Goal: Task Accomplishment & Management: Manage account settings

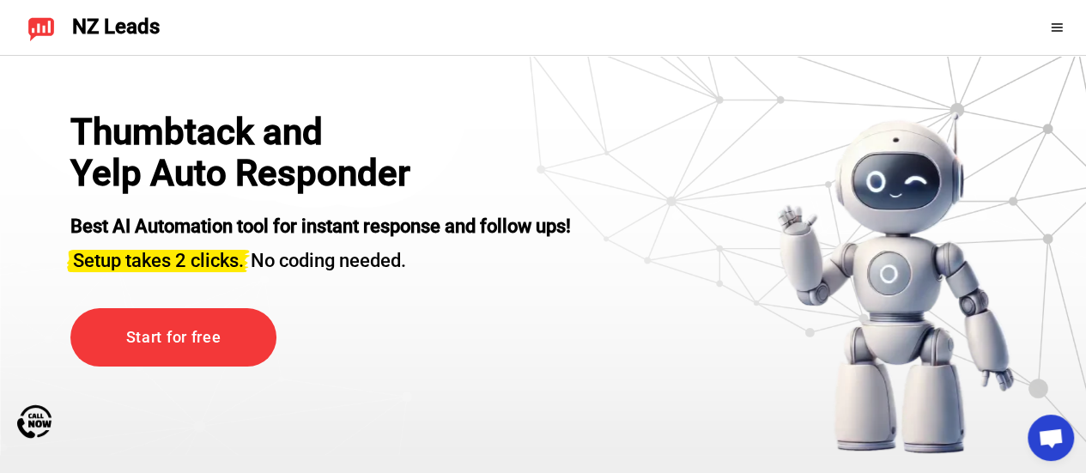
click at [567, 176] on div "Thumbtack and Yelp Auto Responder Best AI Automation tool for instant response …" at bounding box center [320, 193] width 501 height 162
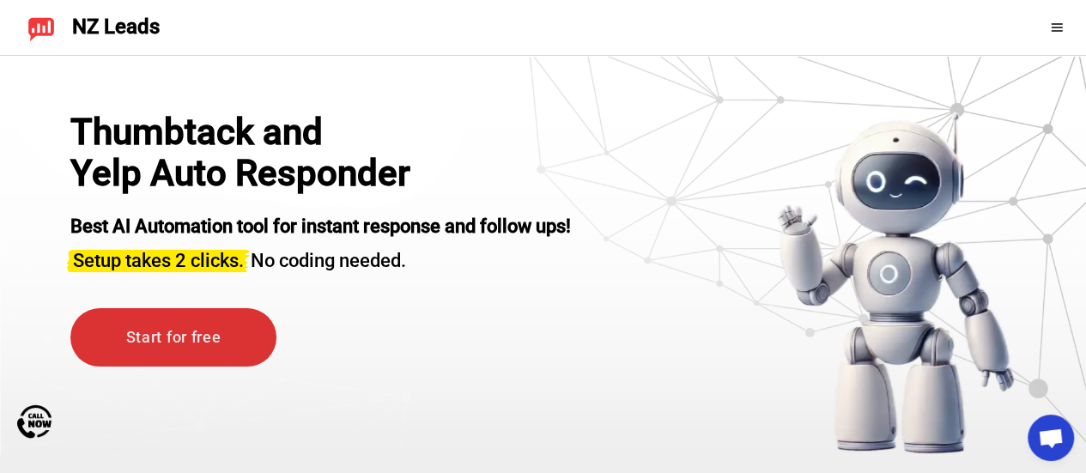
click at [170, 311] on link "Start for free" at bounding box center [173, 337] width 206 height 59
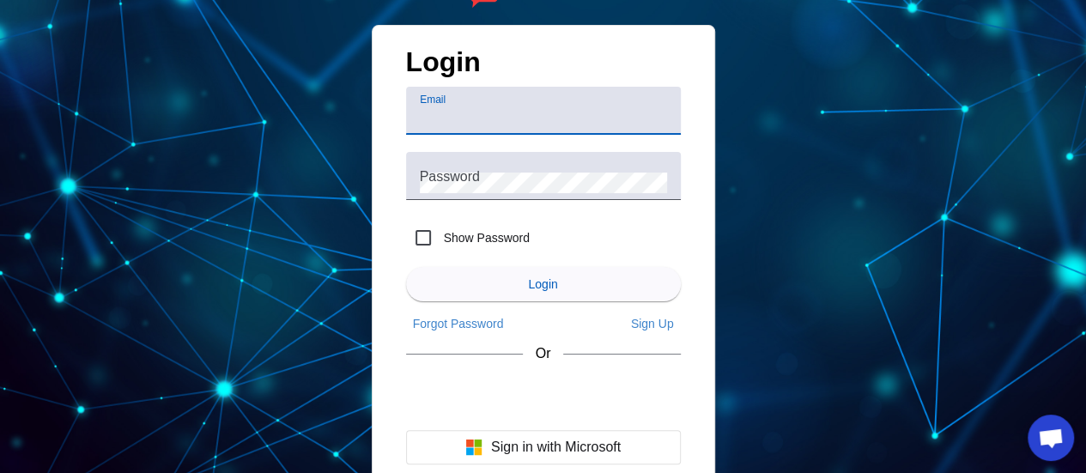
scroll to position [21, 0]
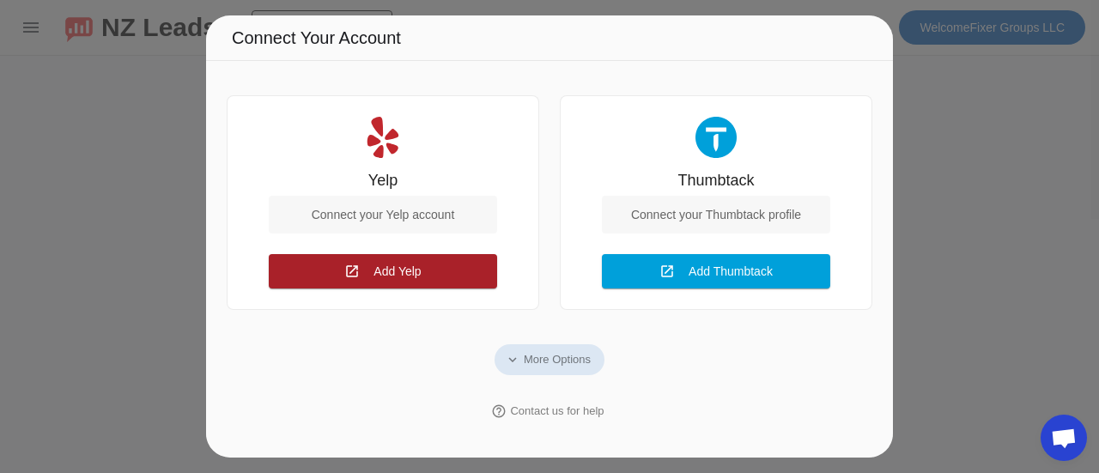
click at [404, 269] on span "Add Yelp" at bounding box center [396, 272] width 47 height 14
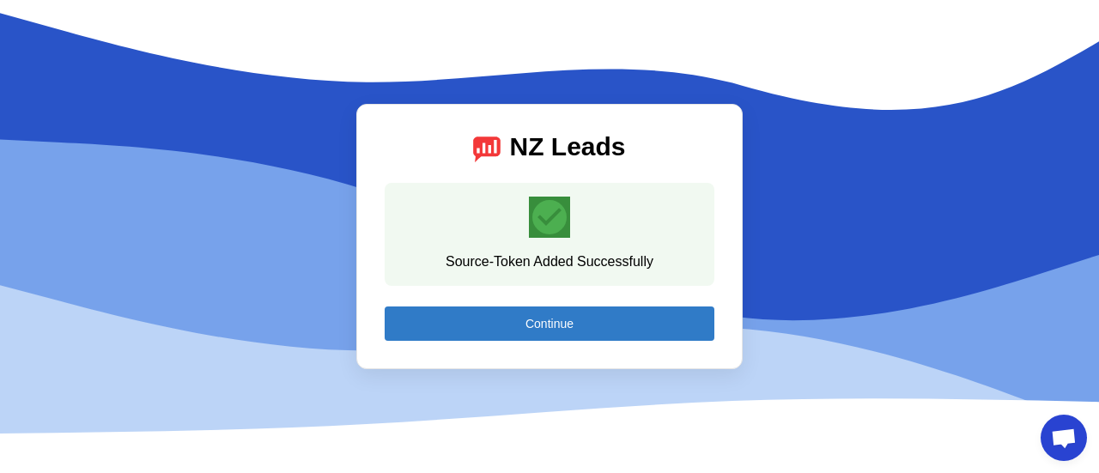
click at [510, 328] on span at bounding box center [550, 323] width 330 height 41
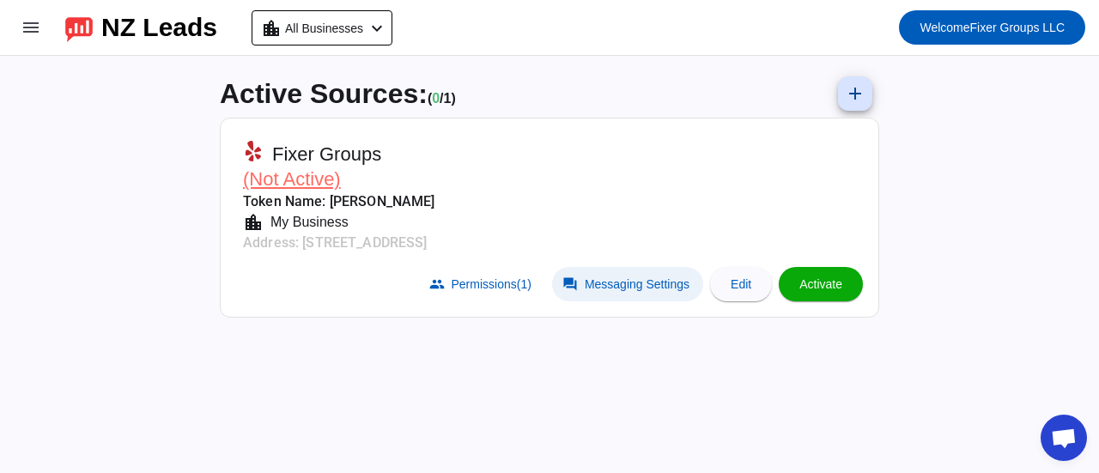
click at [622, 281] on span "Messaging Settings" at bounding box center [637, 284] width 105 height 14
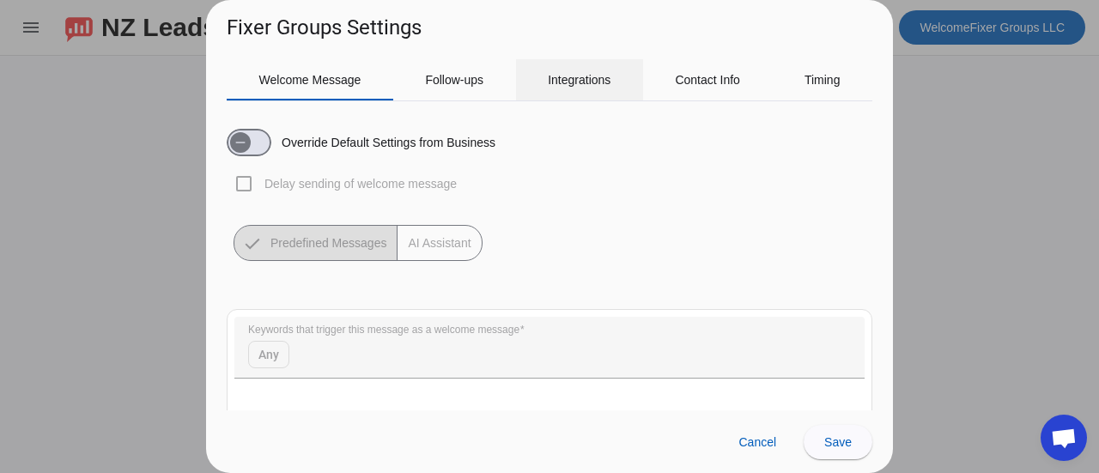
click at [584, 68] on span "Integrations" at bounding box center [579, 79] width 63 height 41
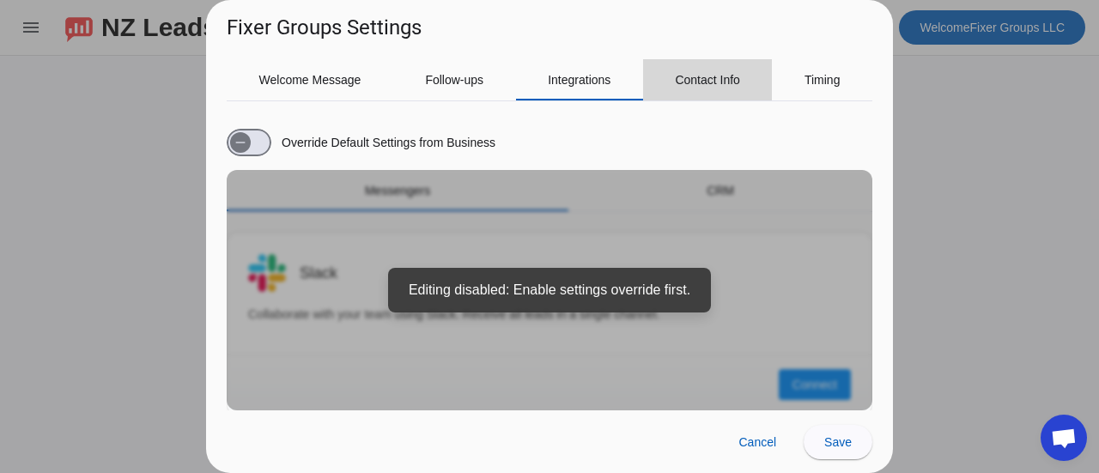
click at [735, 75] on span "Contact Info" at bounding box center [707, 80] width 65 height 12
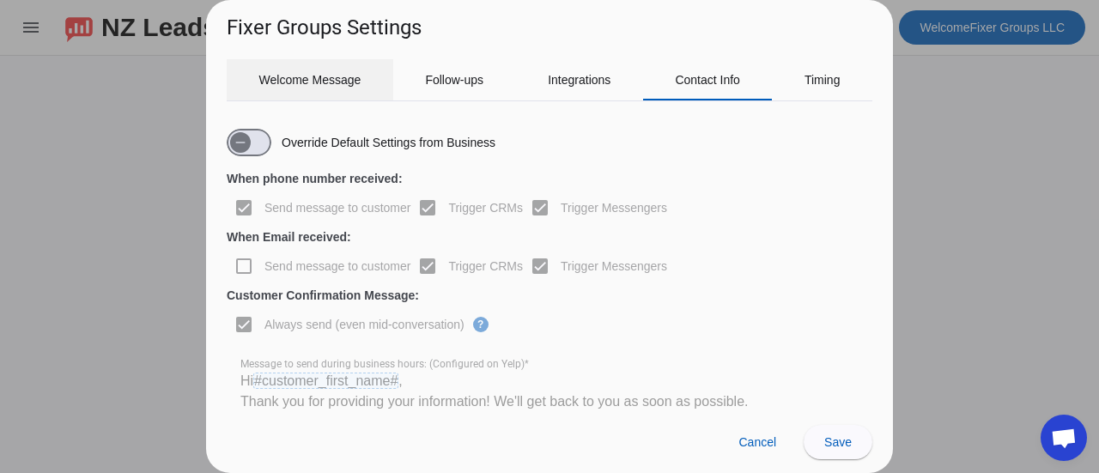
click at [321, 76] on span "Welcome Message" at bounding box center [310, 80] width 102 height 12
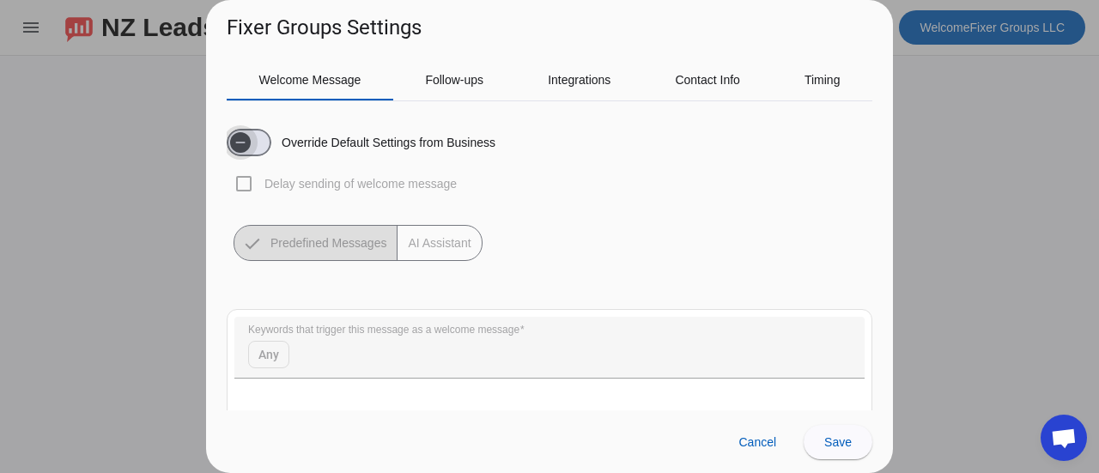
click at [246, 126] on span "button" at bounding box center [240, 142] width 34 height 34
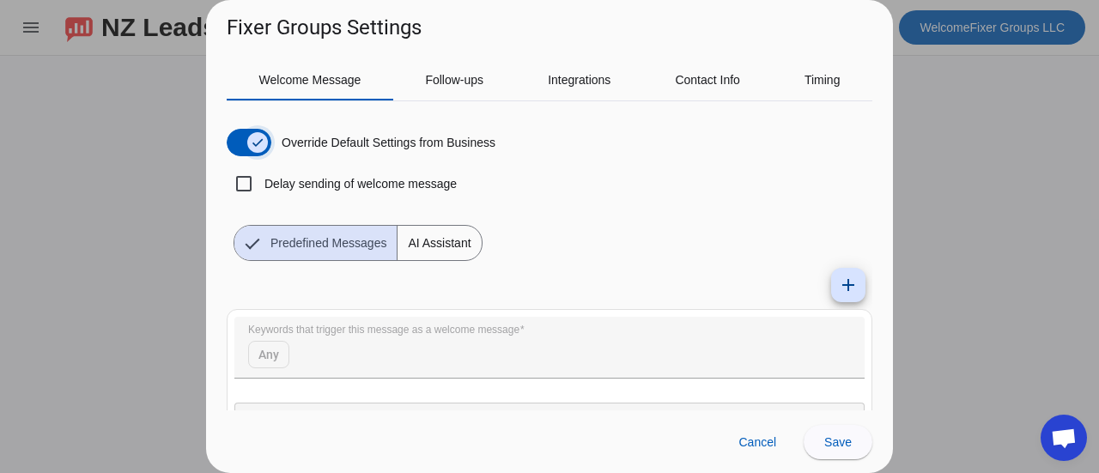
scroll to position [39, 0]
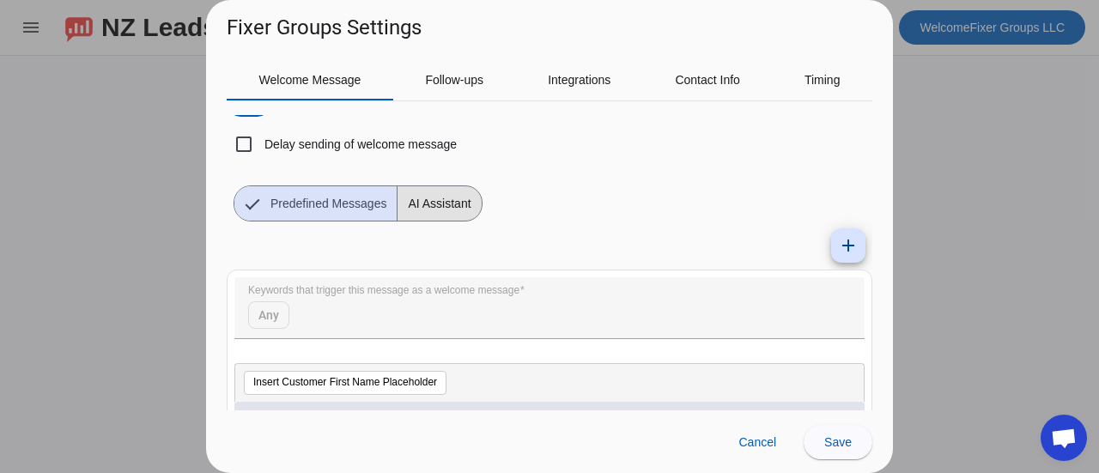
click at [473, 215] on span "AI Assistant" at bounding box center [438, 203] width 83 height 34
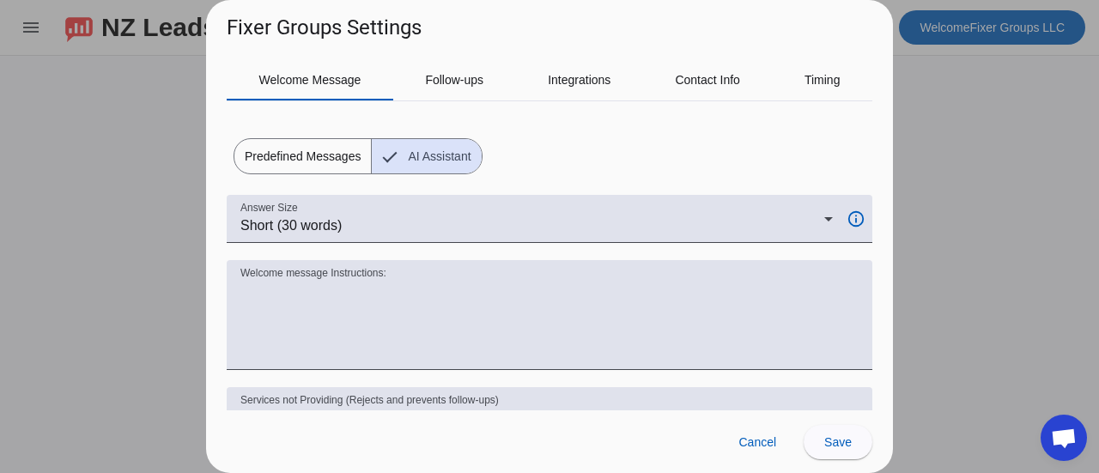
scroll to position [0, 0]
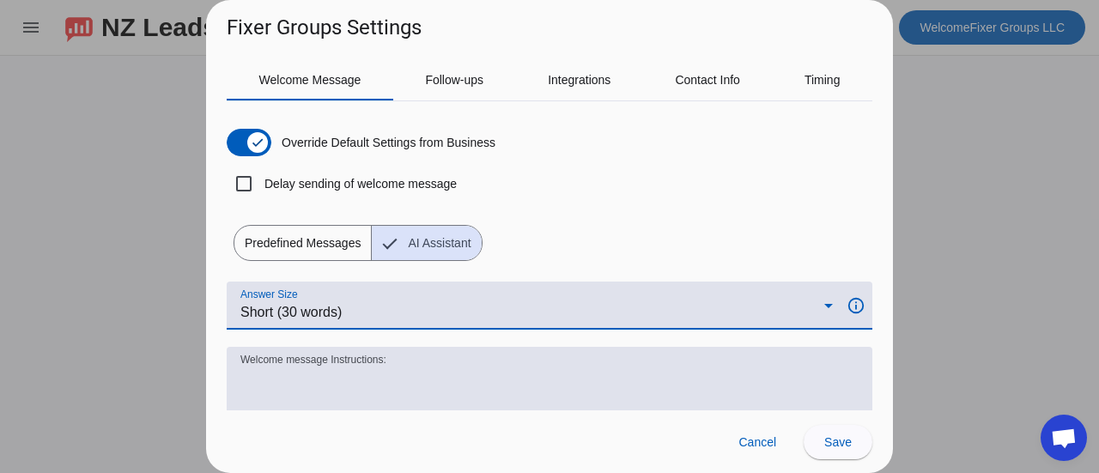
click at [818, 310] on icon at bounding box center [828, 305] width 21 height 21
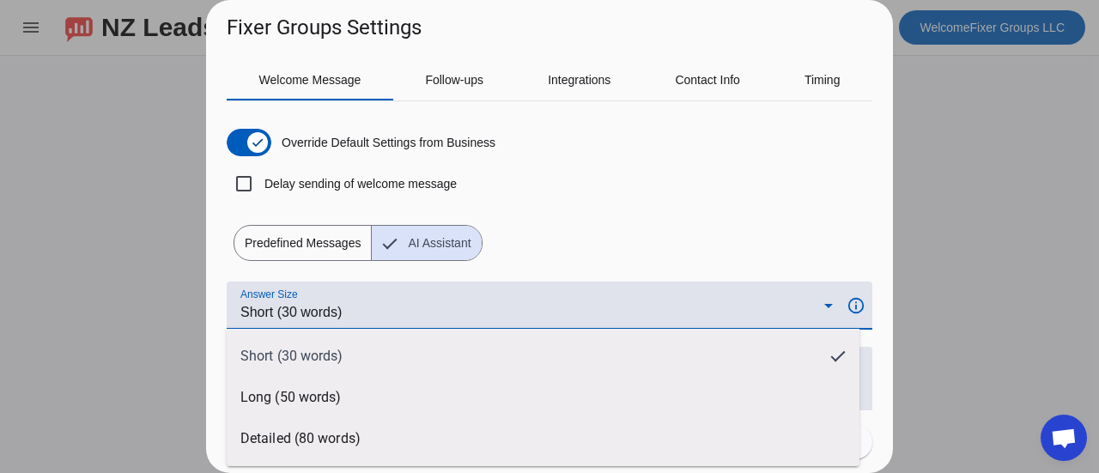
click at [807, 308] on div at bounding box center [549, 236] width 1099 height 473
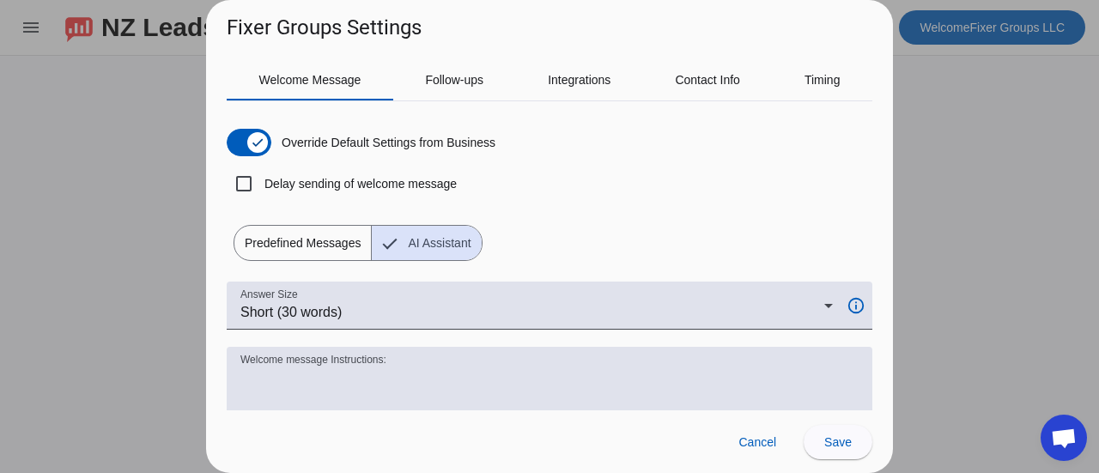
click at [307, 250] on span "Predefined Messages" at bounding box center [302, 243] width 137 height 34
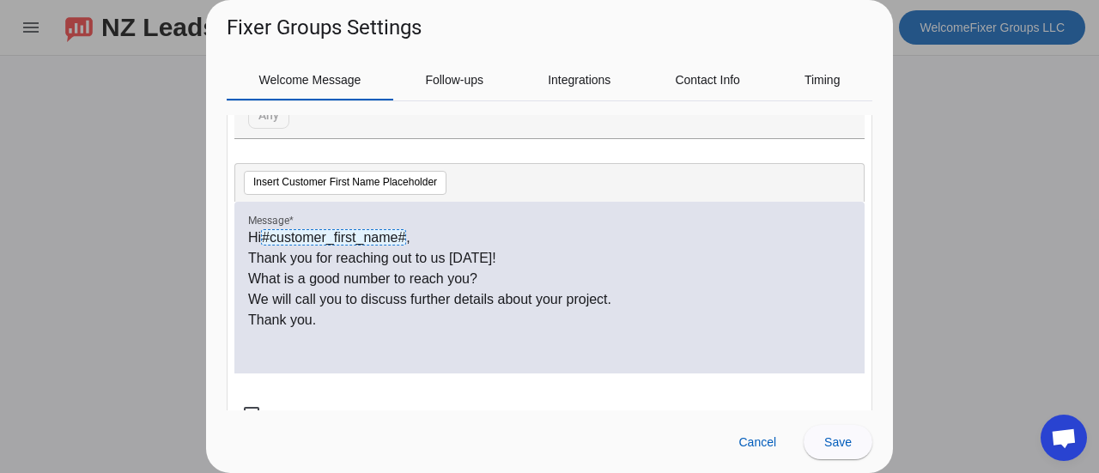
scroll to position [277, 0]
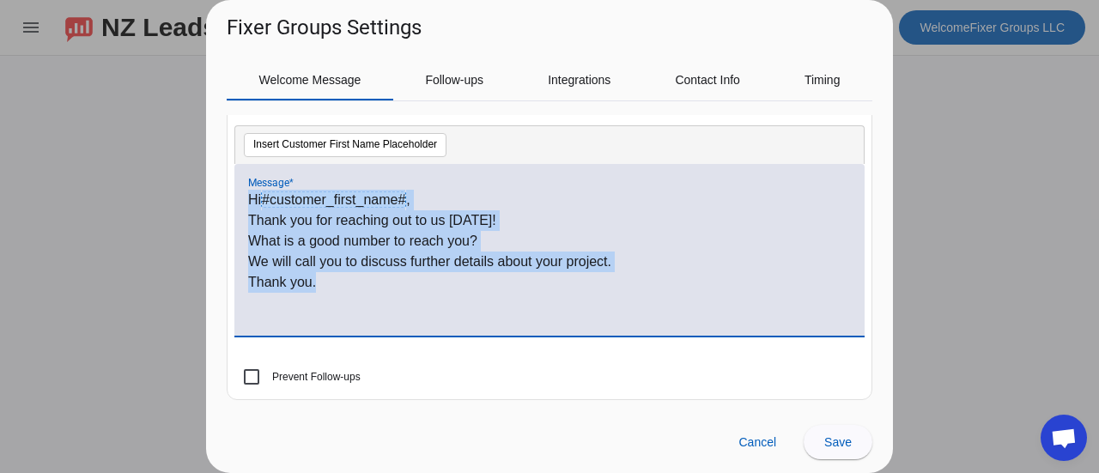
drag, startPoint x: 331, startPoint y: 281, endPoint x: 199, endPoint y: 167, distance: 174.0
click at [199, 167] on div "Fixer Groups Settings Welcome Message Follow-ups Integrations Contact Info Timi…" at bounding box center [549, 236] width 1099 height 473
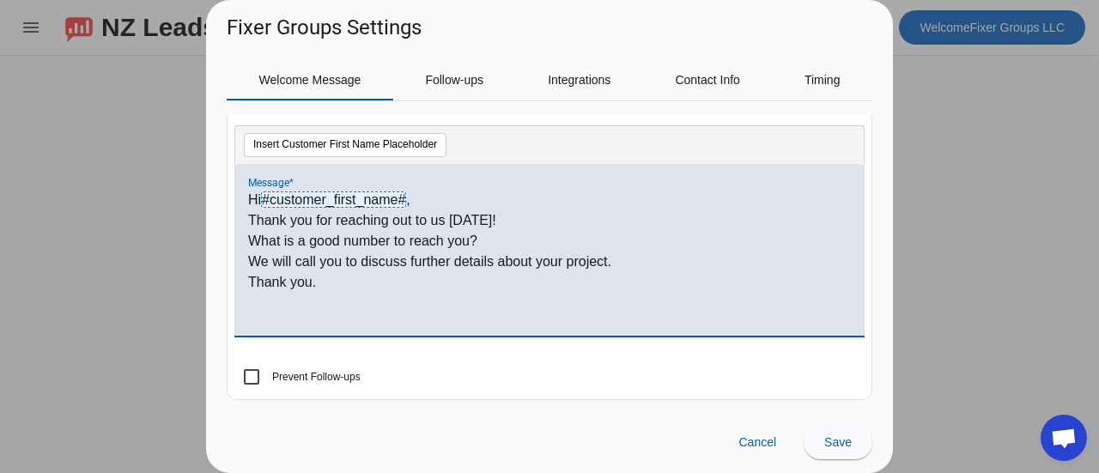
scroll to position [0, 0]
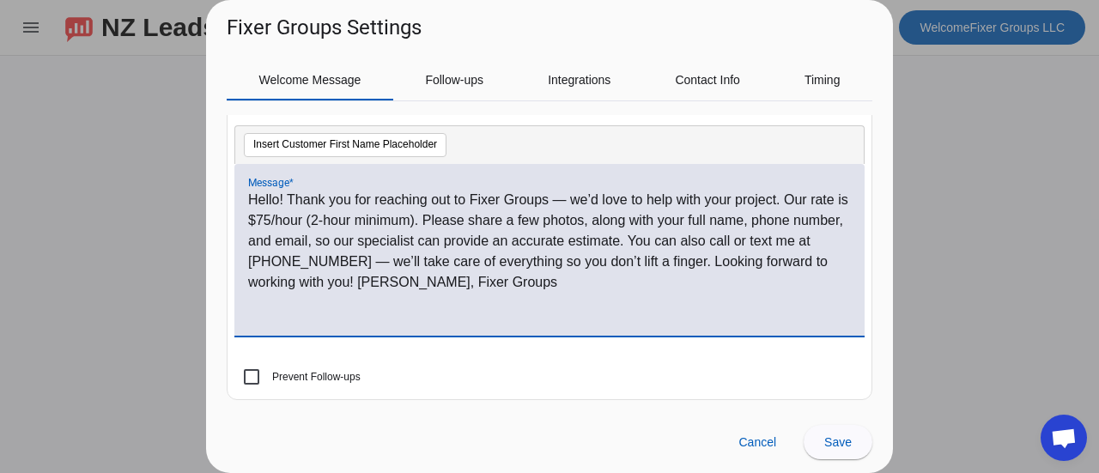
click at [283, 191] on p "Hello! Thank you for reaching out to Fixer Groups — we’d love to help with your…" at bounding box center [549, 241] width 603 height 103
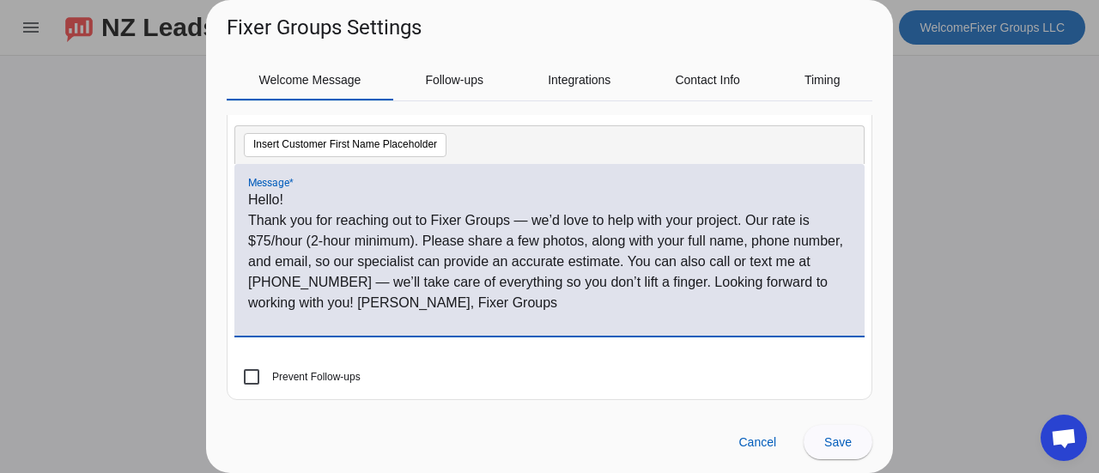
click at [745, 224] on p "Thank you for reaching out to Fixer Groups — we’d love to help with your projec…" at bounding box center [549, 261] width 603 height 103
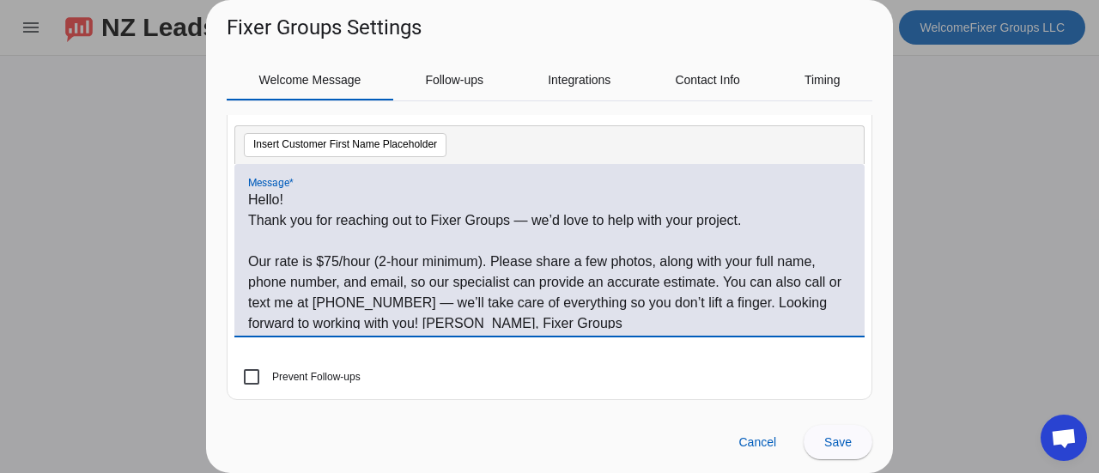
scroll to position [5, 0]
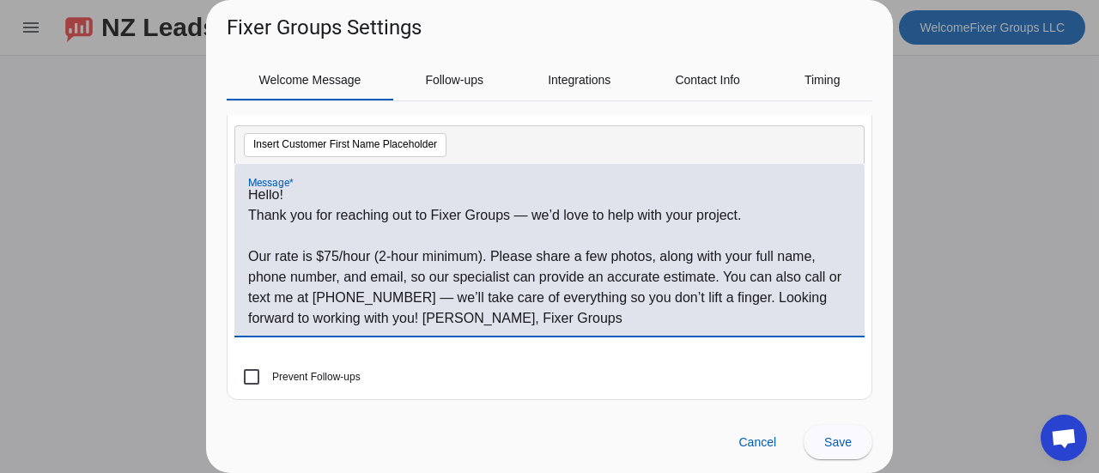
click at [723, 275] on p "Our rate is $75/hour (2-hour minimum). Please share a few photos, along with yo…" at bounding box center [549, 287] width 603 height 82
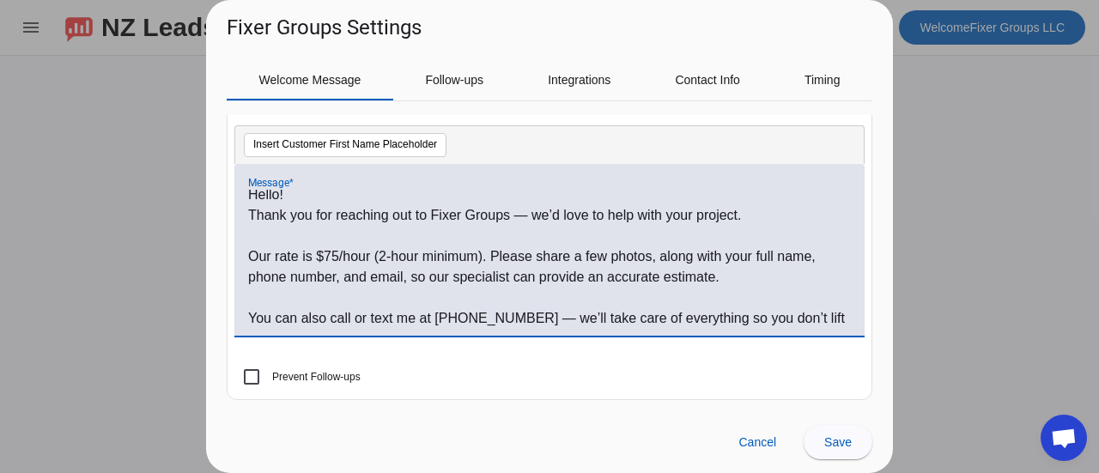
scroll to position [26, 0]
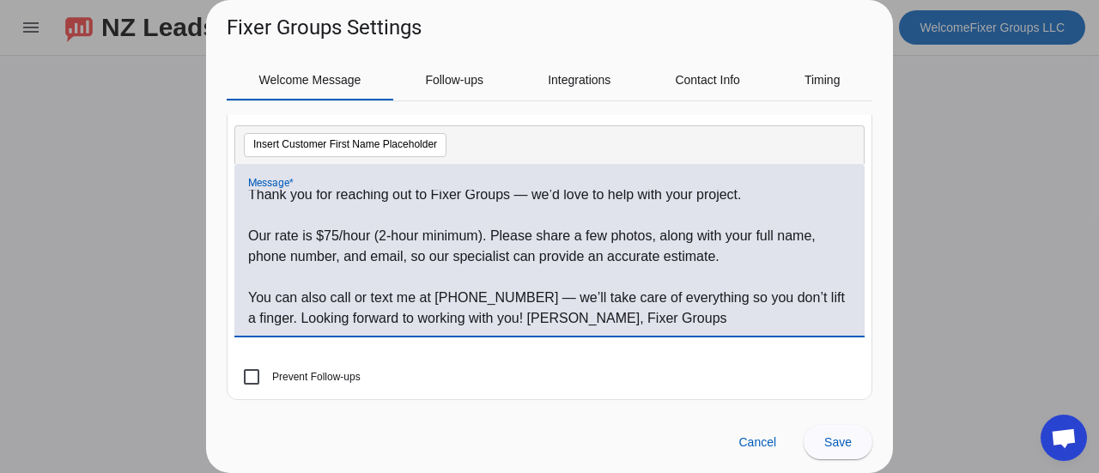
click at [513, 314] on p "You can also call or text me at 929-638-8451 — we’ll take care of everything so…" at bounding box center [549, 308] width 603 height 41
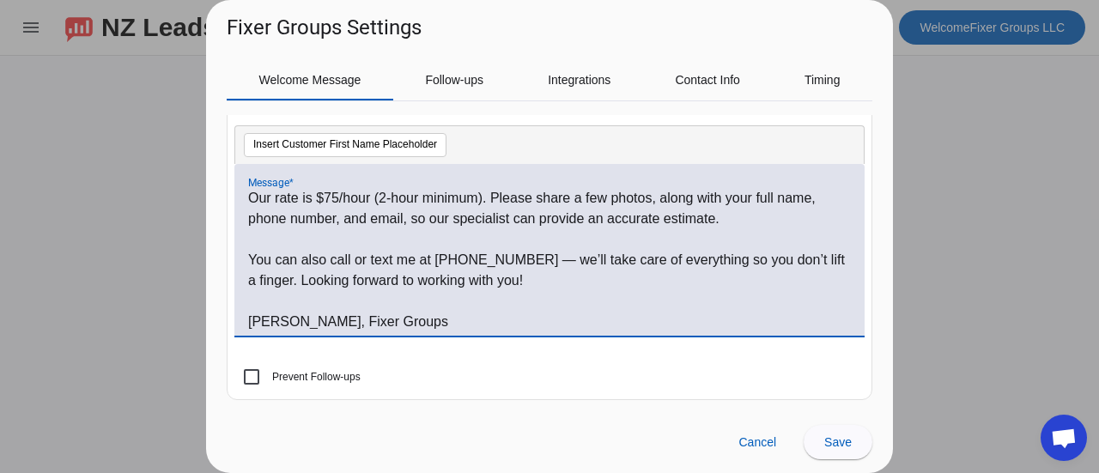
scroll to position [46, 0]
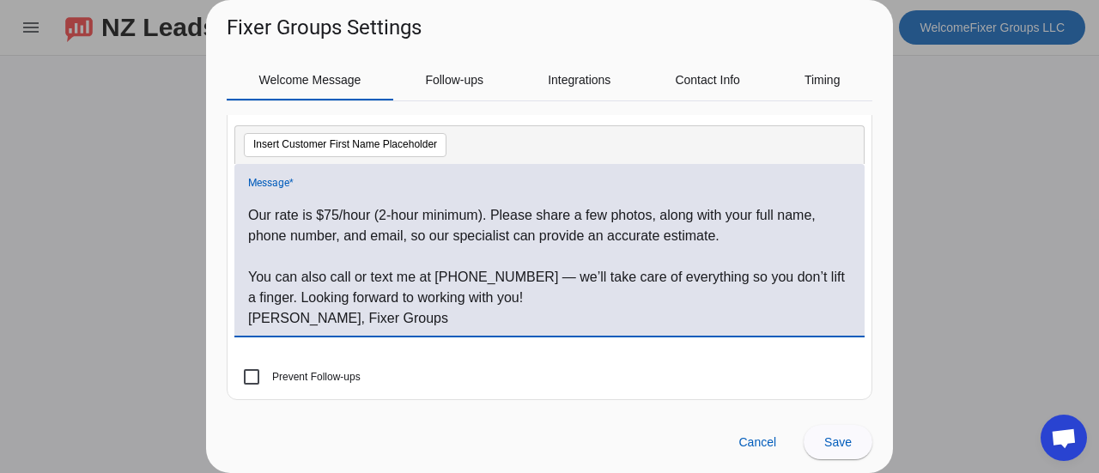
click at [288, 298] on p "You can also call or text me at 929-638-8451 — we’ll take care of everything so…" at bounding box center [549, 287] width 603 height 41
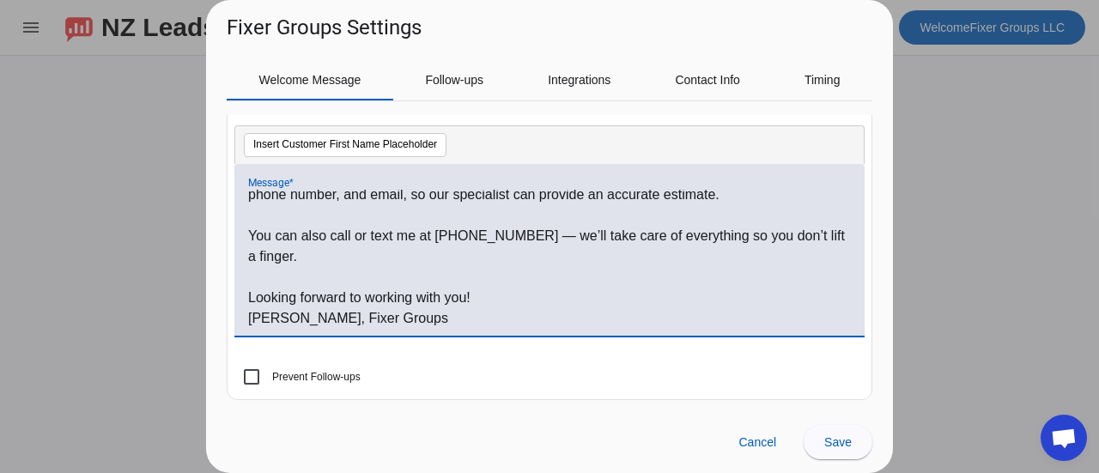
scroll to position [0, 0]
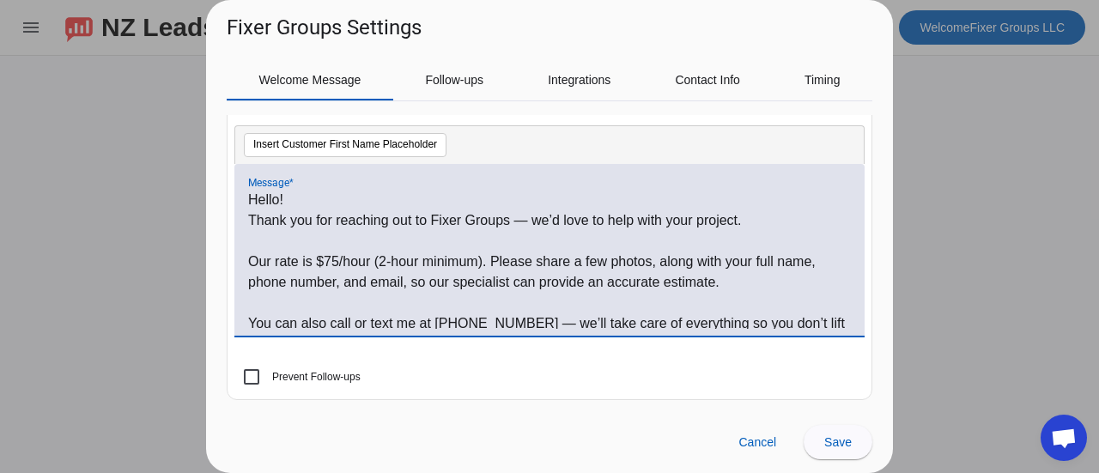
click at [249, 217] on p "Thank you for reaching out to Fixer Groups — we’d love to help with your projec…" at bounding box center [549, 220] width 603 height 21
click at [251, 255] on p "Our rate is $75/hour (2-hour minimum). Please share a few photos, along with yo…" at bounding box center [549, 272] width 603 height 41
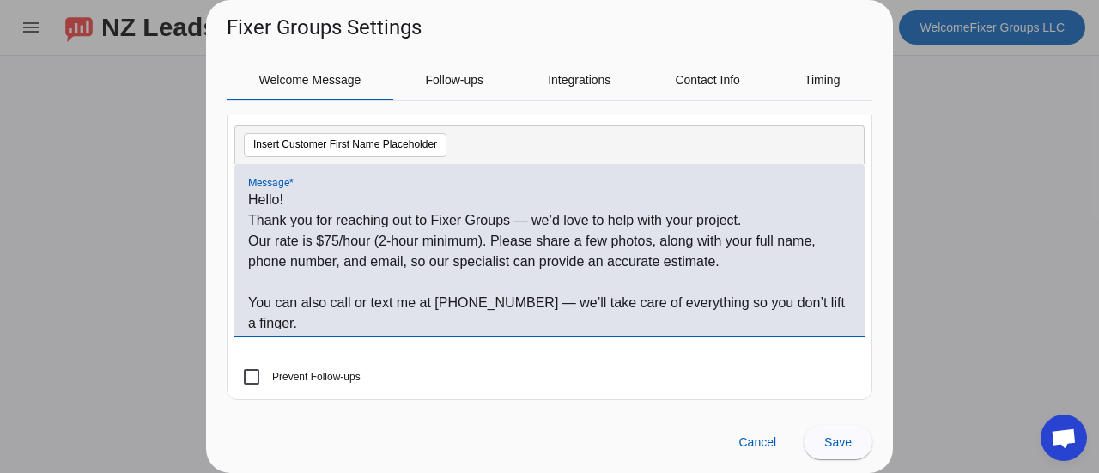
click at [292, 199] on p "Hello!" at bounding box center [549, 200] width 603 height 21
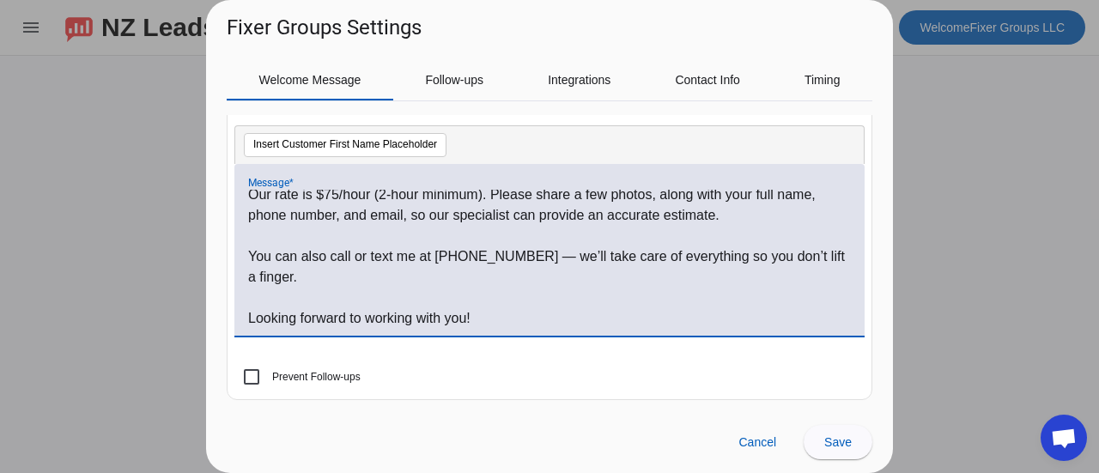
scroll to position [88, 0]
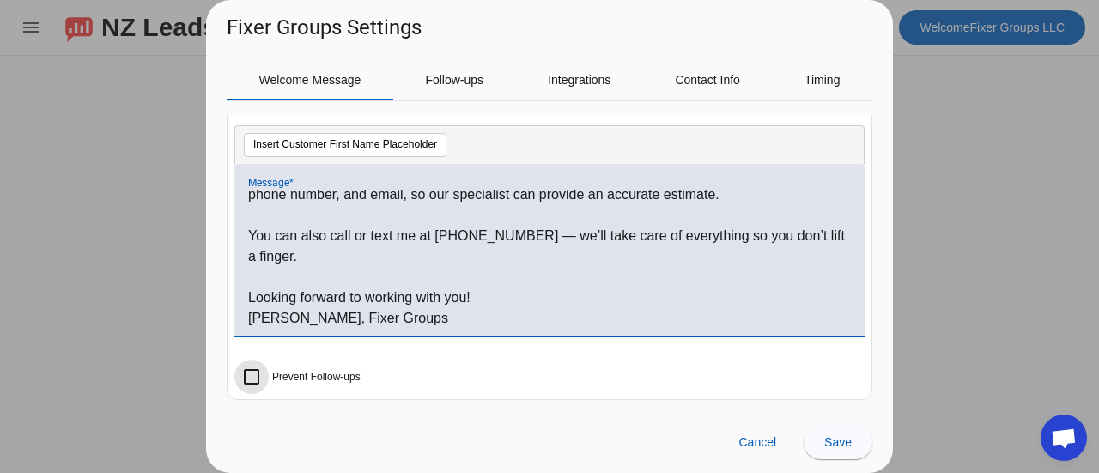
click at [255, 379] on input "Prevent Follow-ups" at bounding box center [251, 377] width 34 height 34
checkbox input "false"
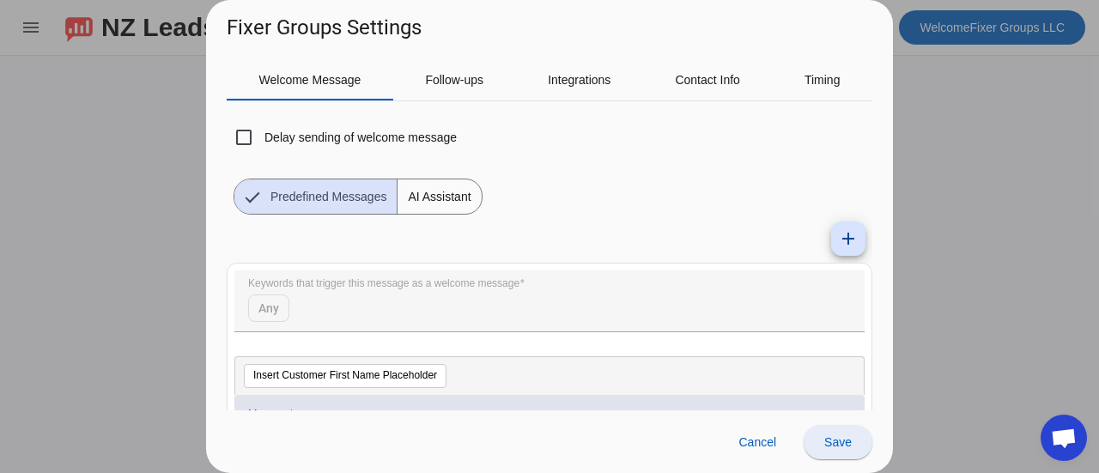
click at [850, 452] on span at bounding box center [838, 442] width 69 height 41
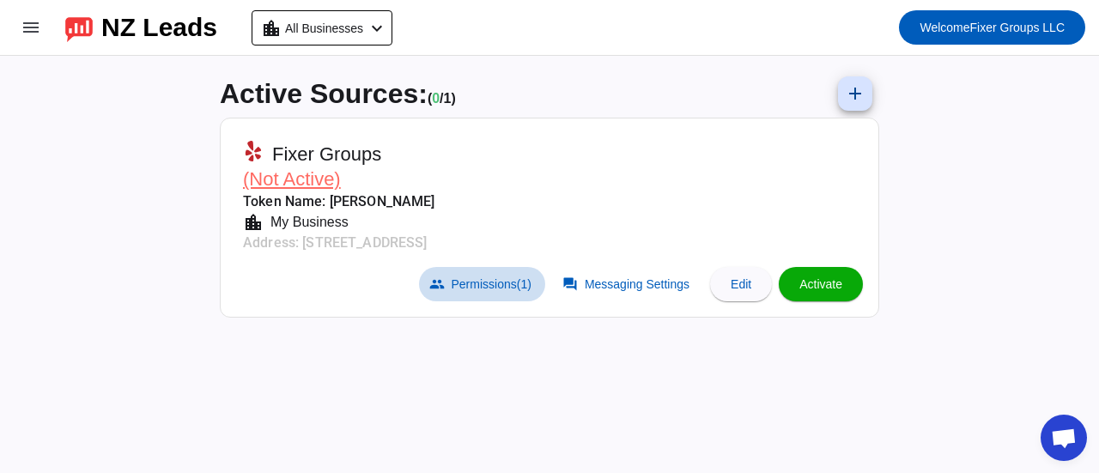
click at [497, 291] on span at bounding box center [482, 284] width 126 height 34
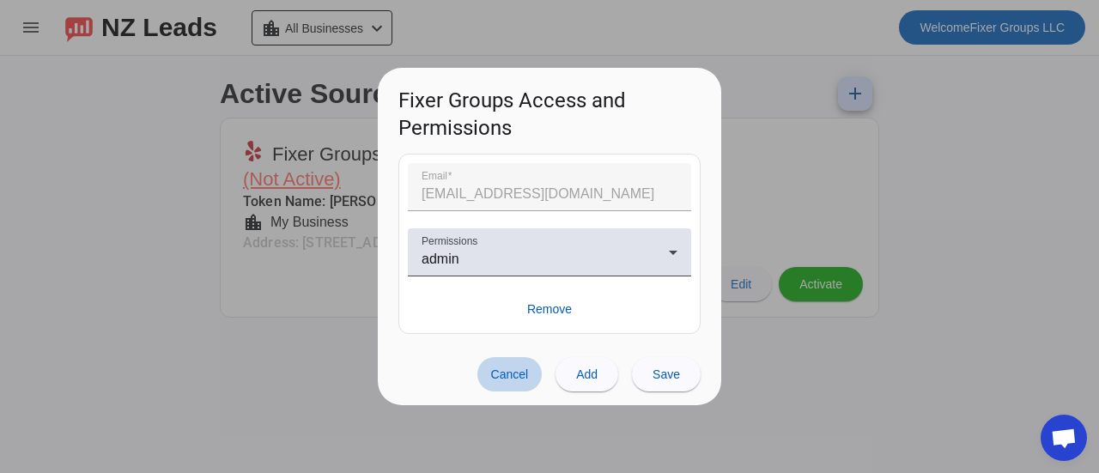
click at [513, 385] on span at bounding box center [509, 374] width 65 height 34
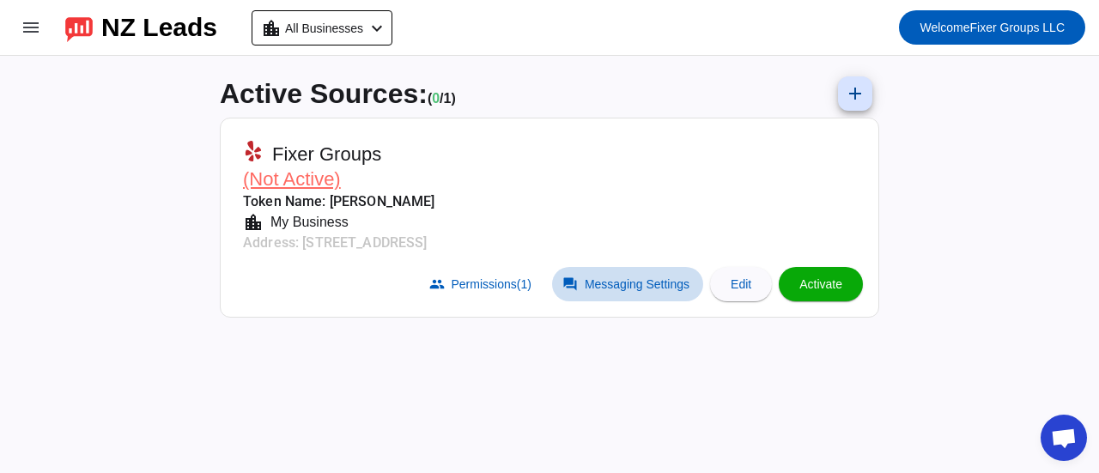
click at [598, 288] on span "Messaging Settings" at bounding box center [637, 284] width 105 height 14
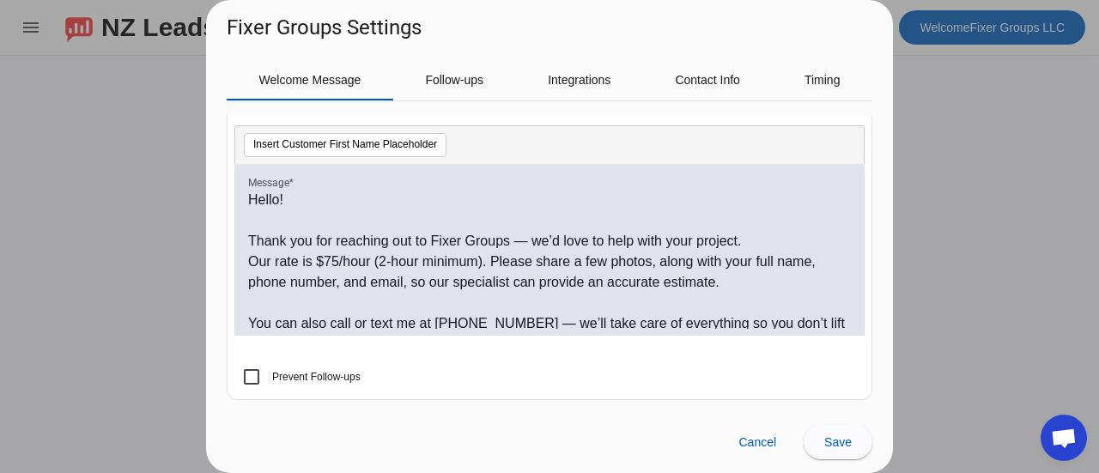
scroll to position [36, 0]
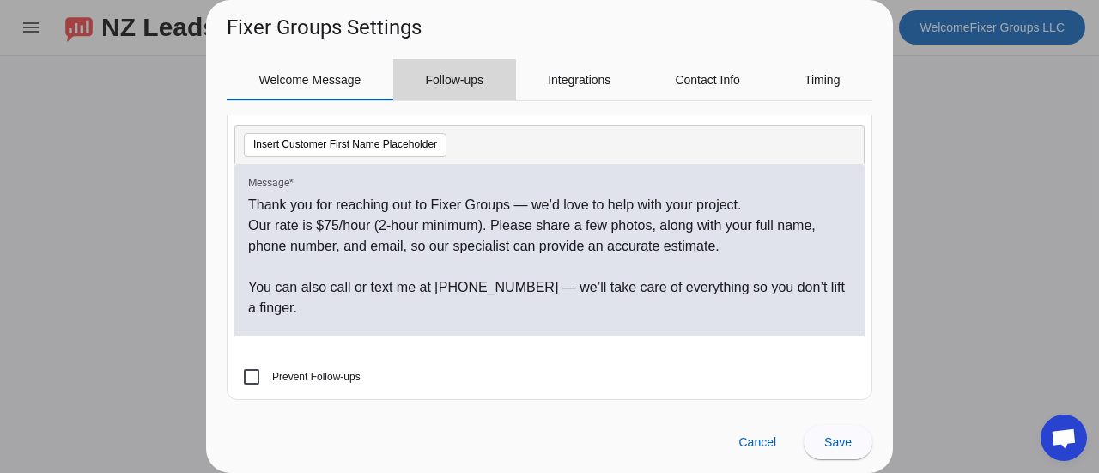
click at [441, 83] on span "Follow-ups" at bounding box center [454, 80] width 58 height 12
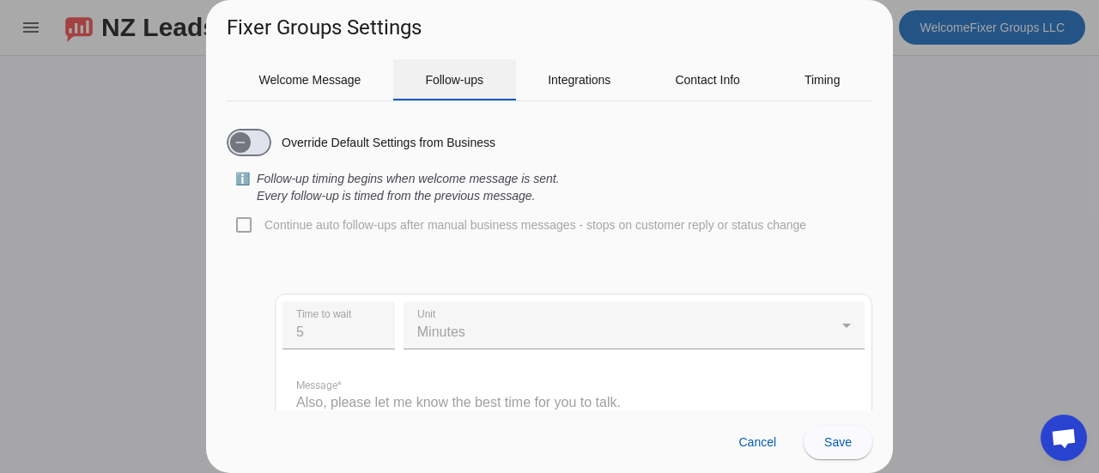
scroll to position [0, 0]
click at [249, 149] on span "button" at bounding box center [240, 142] width 21 height 21
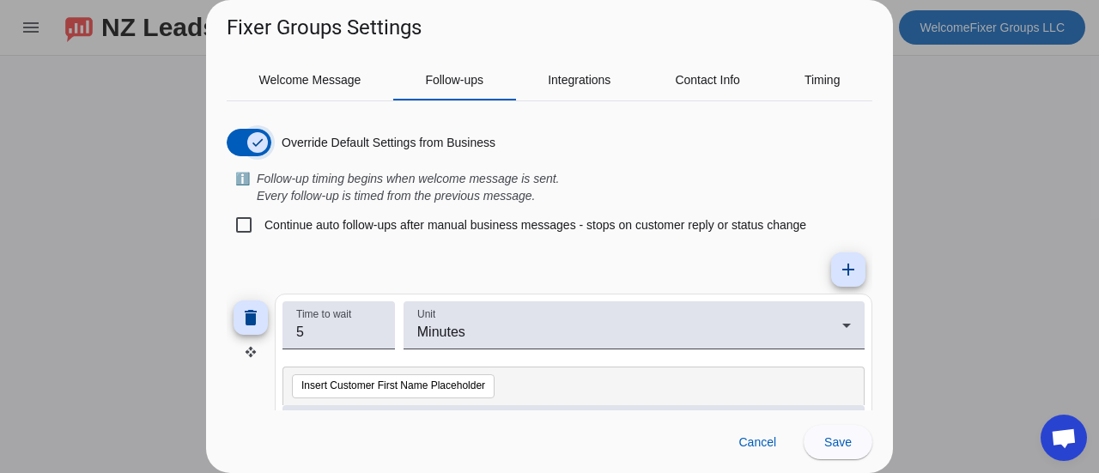
scroll to position [200, 0]
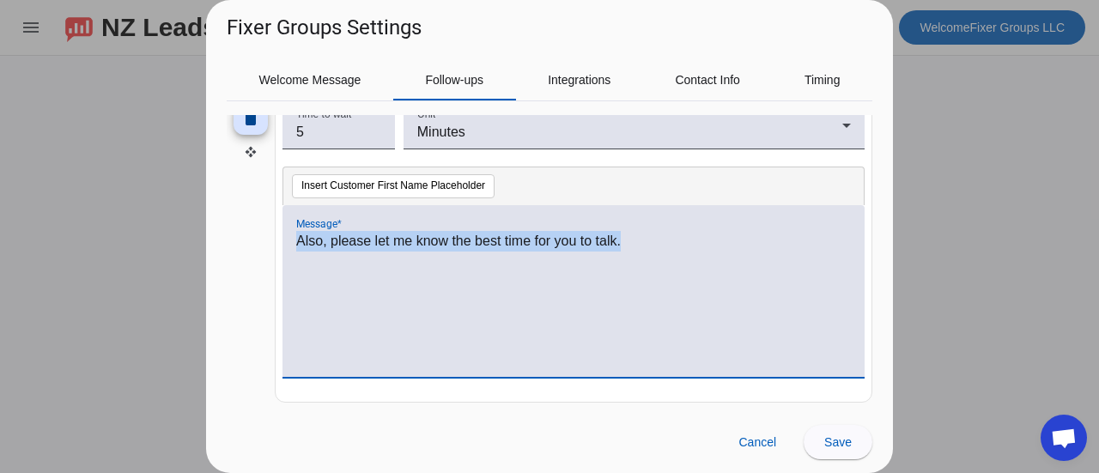
drag, startPoint x: 631, startPoint y: 237, endPoint x: 263, endPoint y: 221, distance: 368.7
click at [263, 221] on div "delete Time to wait 5 Unit Minutes Insert Customer First Name Placeholder Messa…" at bounding box center [550, 248] width 646 height 309
paste div
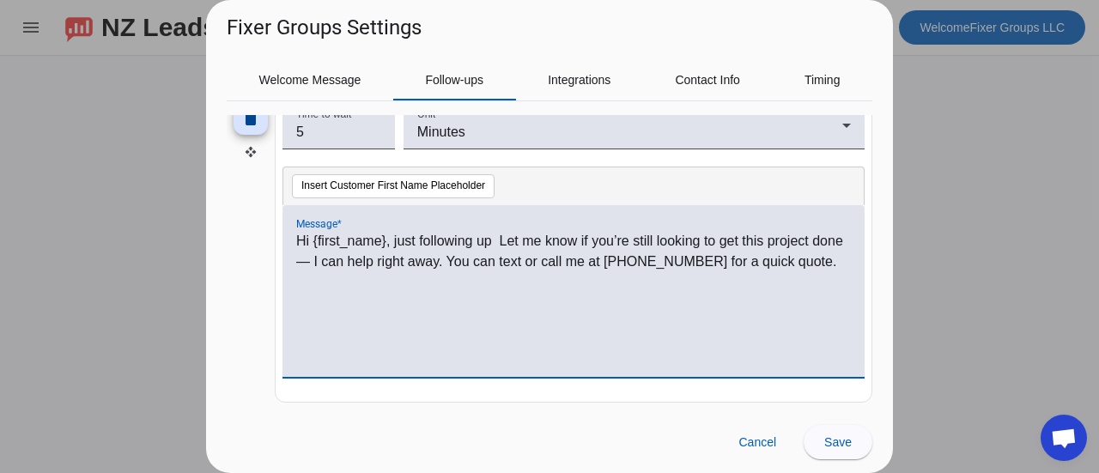
click at [384, 236] on p "Hi {first_name}, just following up Let me know if you’re still looking to get t…" at bounding box center [573, 251] width 555 height 41
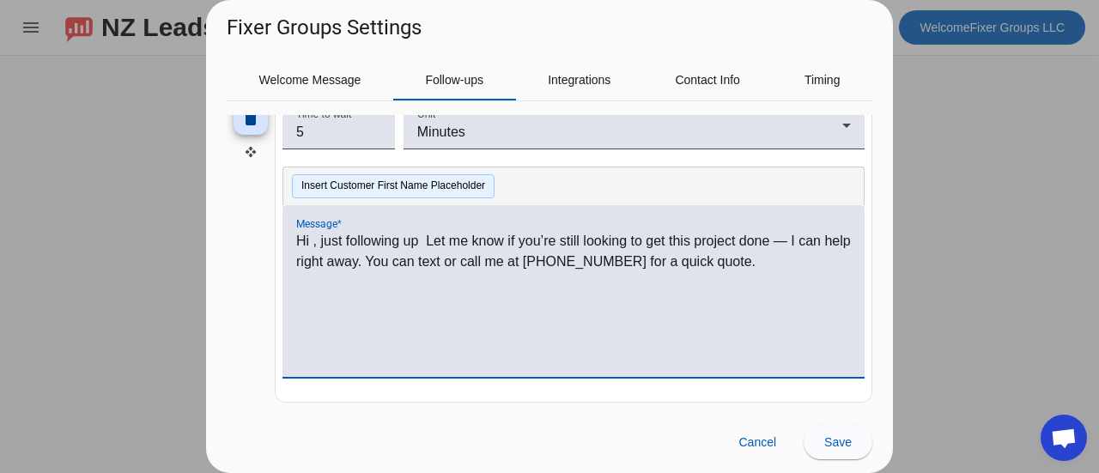
click at [327, 176] on button "Insert Customer First Name Placeholder" at bounding box center [393, 186] width 203 height 24
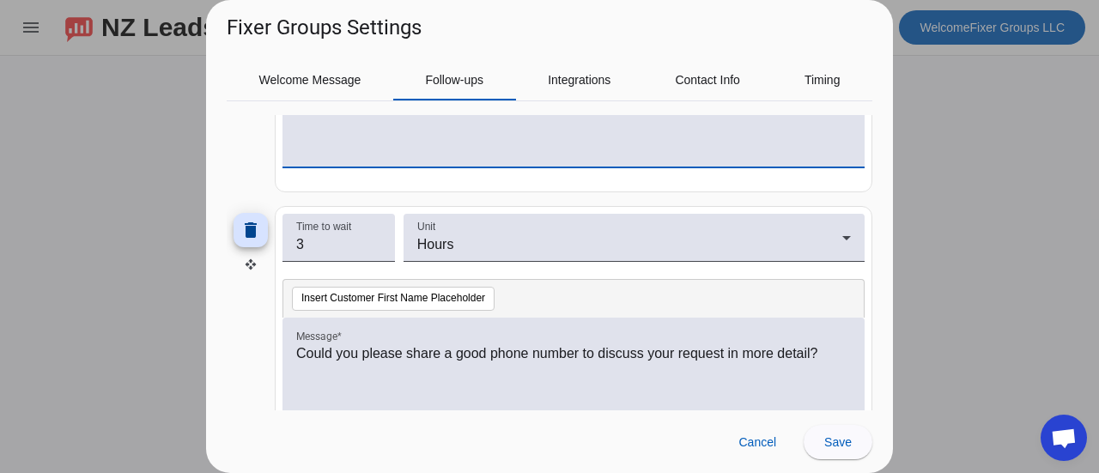
scroll to position [483, 0]
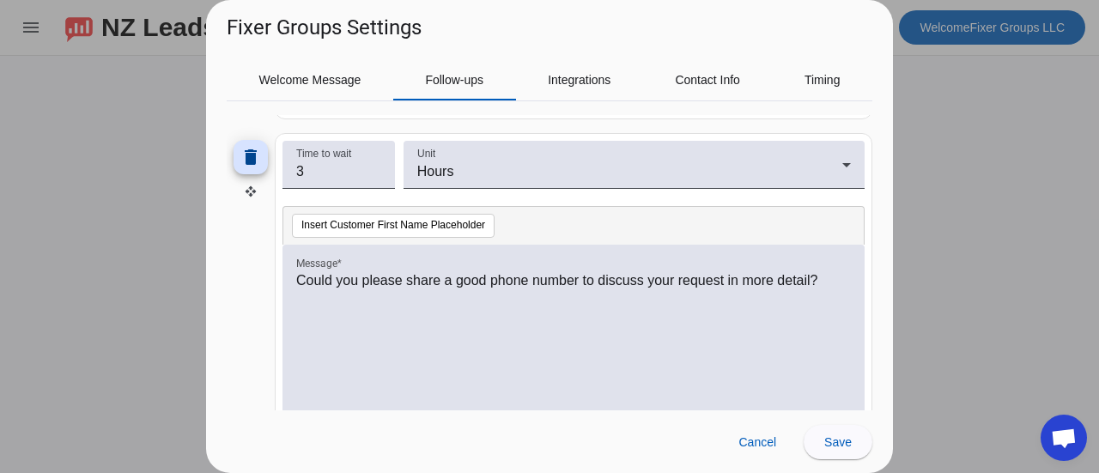
drag, startPoint x: 294, startPoint y: 280, endPoint x: 831, endPoint y: 286, distance: 536.6
click at [831, 286] on div "Could you please share a good phone number to discuss your request in more deta…" at bounding box center [573, 331] width 582 height 172
drag, startPoint x: 831, startPoint y: 286, endPoint x: 820, endPoint y: 276, distance: 15.2
click at [820, 276] on p "Could you please share a good phone number to discuss your request in more deta…" at bounding box center [573, 280] width 555 height 21
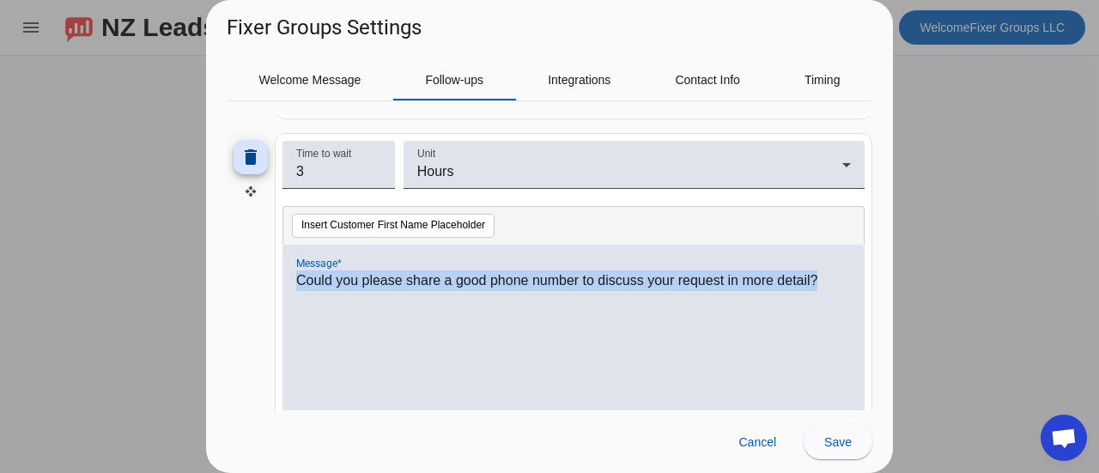
drag, startPoint x: 820, startPoint y: 276, endPoint x: 278, endPoint y: 282, distance: 541.8
click at [278, 282] on mat-card "Time to wait 3 Unit Hours Insert Customer First Name Placeholder Message * Coul…" at bounding box center [574, 287] width 598 height 309
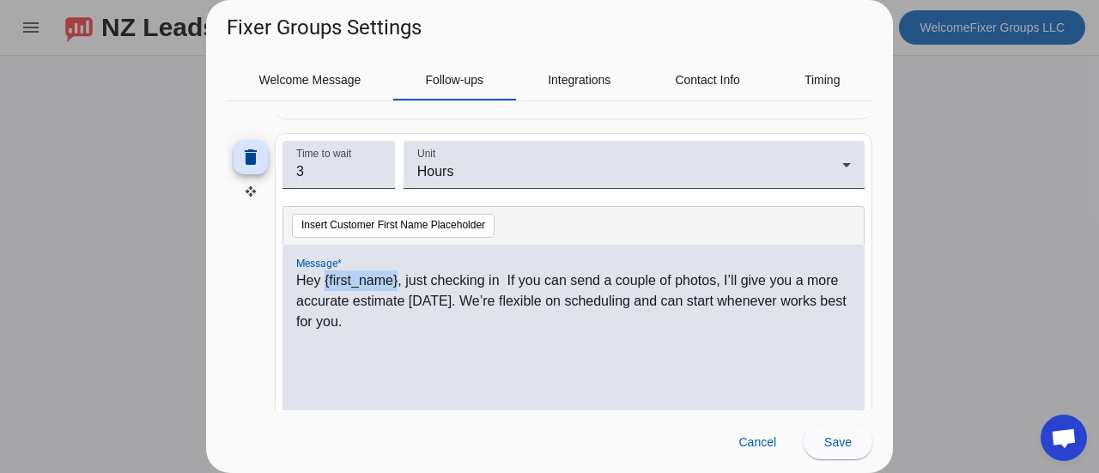
drag, startPoint x: 397, startPoint y: 278, endPoint x: 325, endPoint y: 271, distance: 72.4
click at [325, 271] on p "Hey {first_name}, just checking in If you can send a couple of photos, I’ll giv…" at bounding box center [573, 301] width 555 height 62
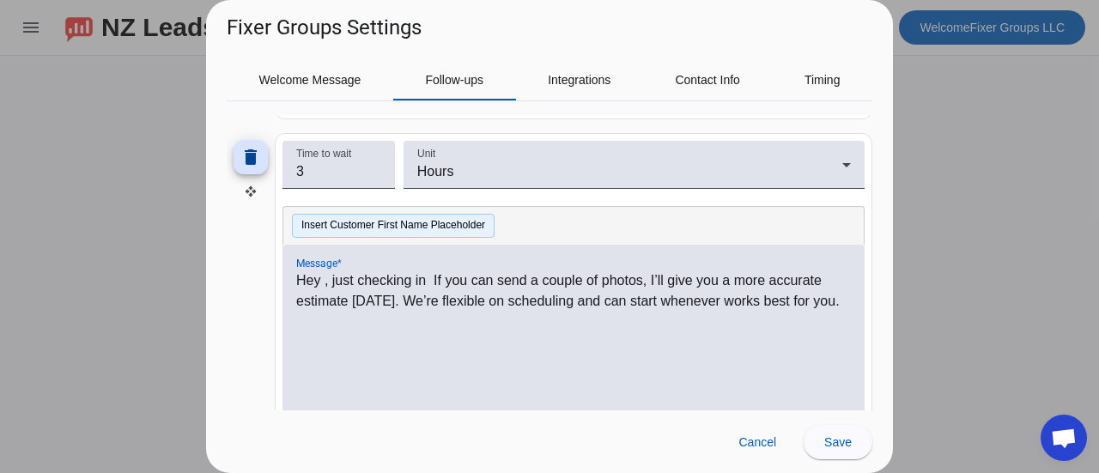
click at [349, 226] on button "Insert Customer First Name Placeholder" at bounding box center [393, 226] width 203 height 24
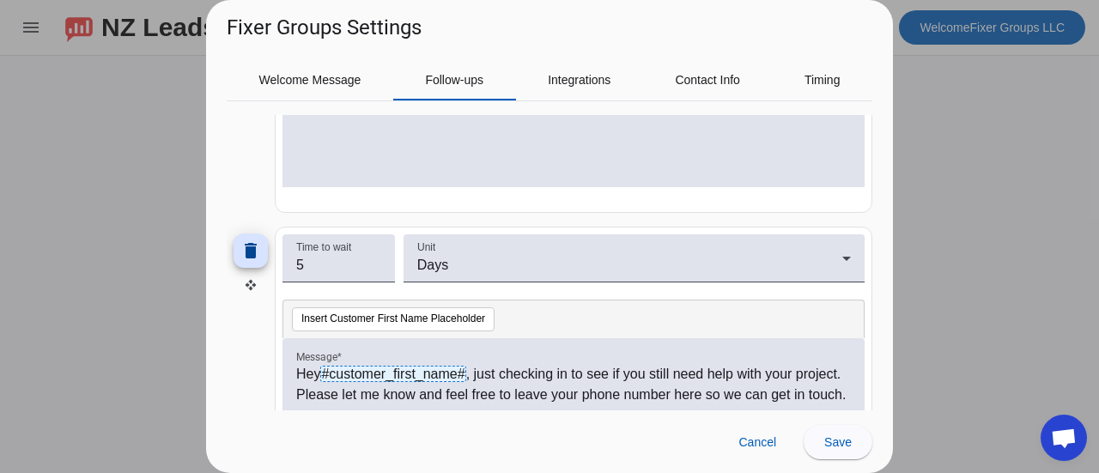
scroll to position [1038, 0]
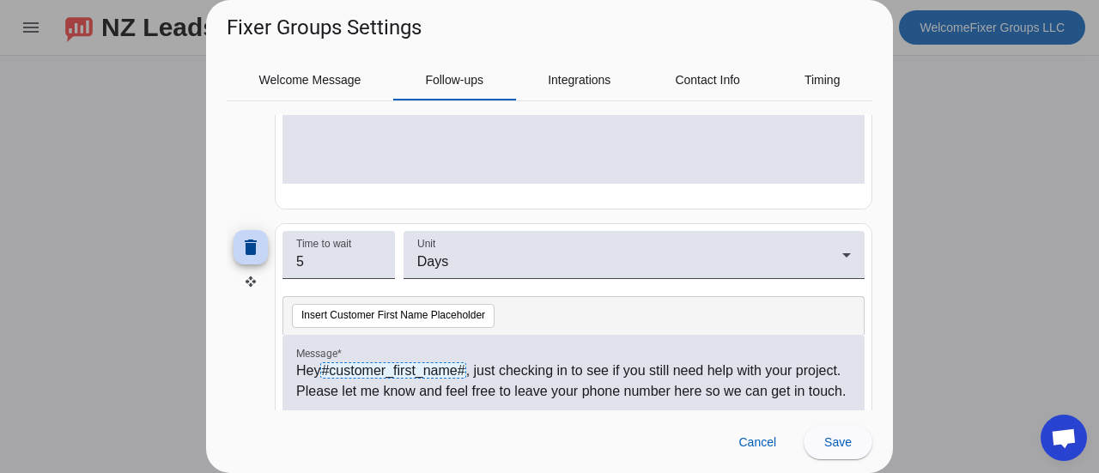
click at [252, 242] on mat-icon "delete" at bounding box center [250, 247] width 21 height 21
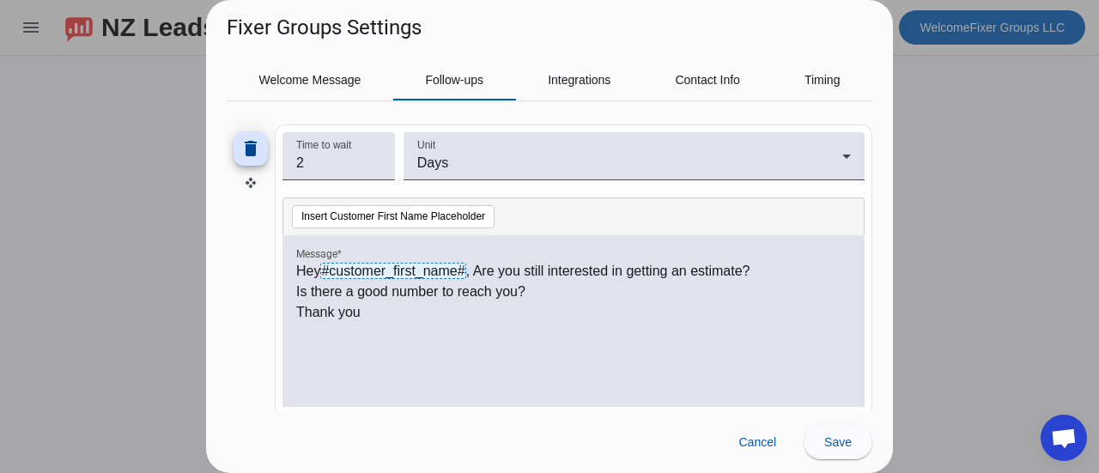
scroll to position [816, 0]
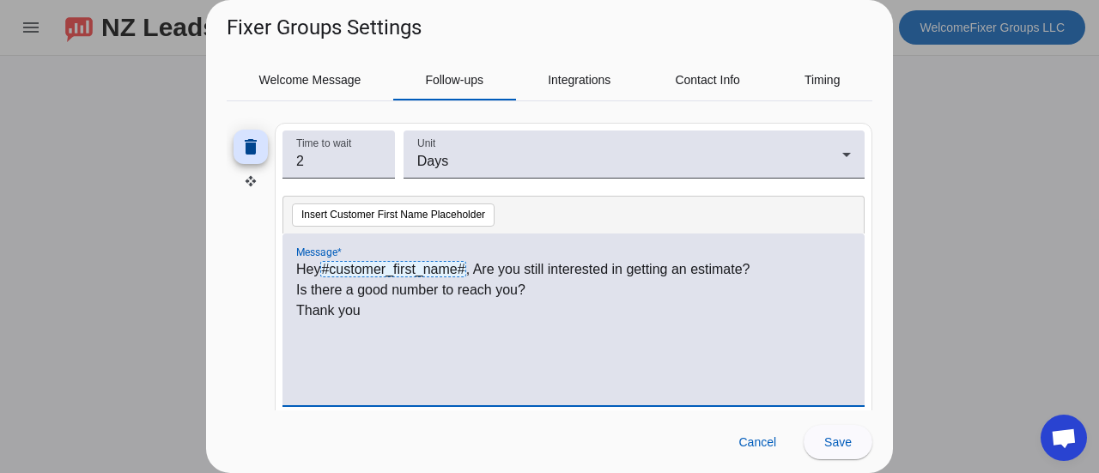
drag, startPoint x: 385, startPoint y: 312, endPoint x: 373, endPoint y: 306, distance: 13.1
click at [373, 306] on p "Thank you" at bounding box center [573, 310] width 555 height 21
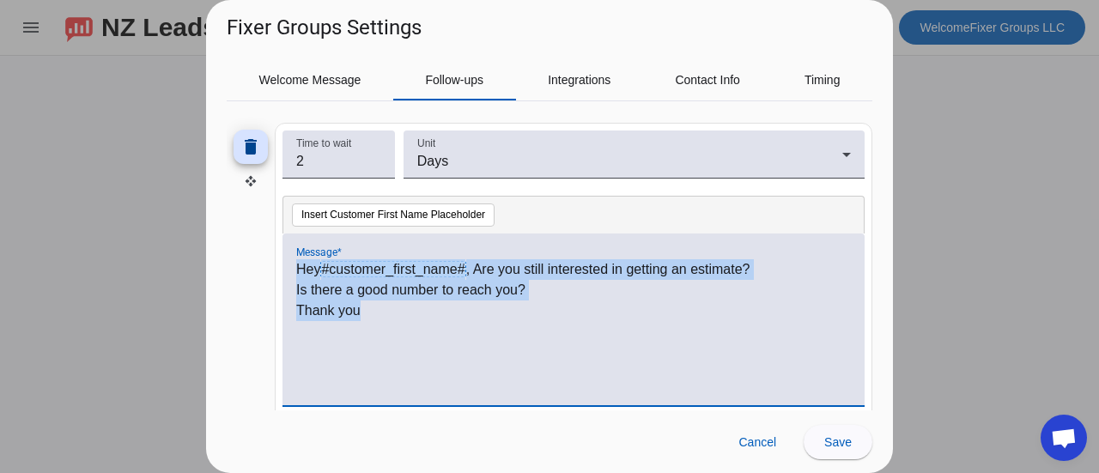
drag, startPoint x: 373, startPoint y: 306, endPoint x: 263, endPoint y: 245, distance: 126.1
click at [263, 245] on div "delete Time to wait 2 Unit Days Insert Customer First Name Placeholder Message …" at bounding box center [550, 277] width 646 height 309
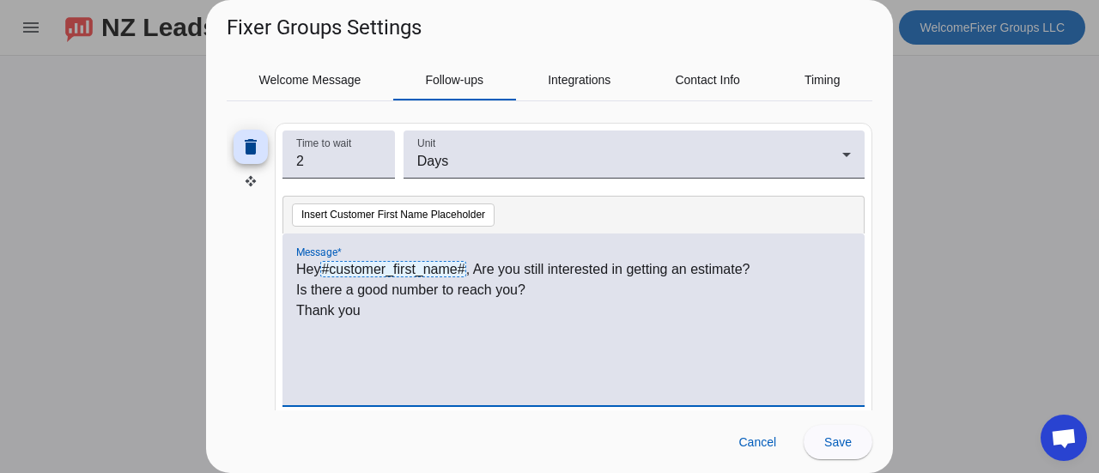
scroll to position [0, 0]
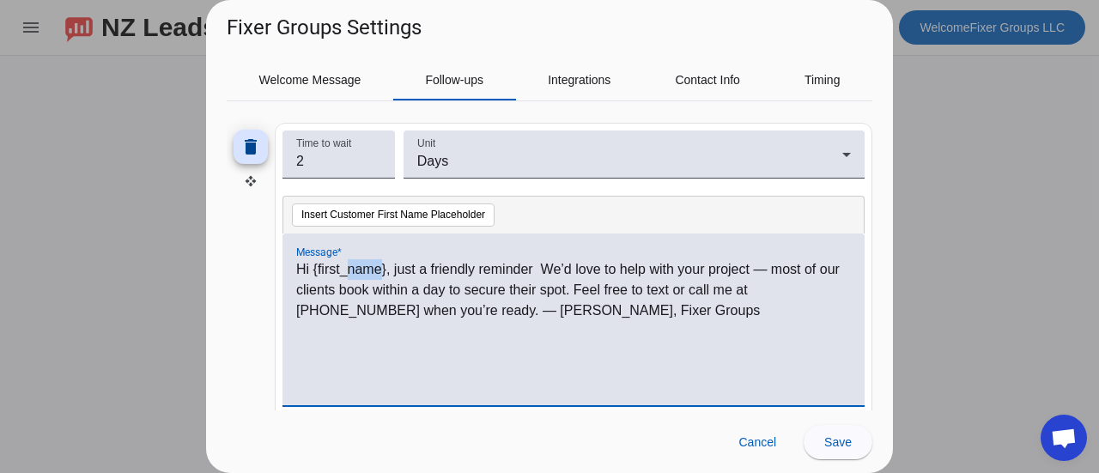
drag, startPoint x: 383, startPoint y: 261, endPoint x: 344, endPoint y: 263, distance: 38.7
click at [344, 263] on p "Hi {first_name}, just a friendly reminder We’d love to help with your project —…" at bounding box center [573, 290] width 555 height 62
click at [383, 267] on p "Hi {first_name}, just a friendly reminder We’d love to help with your project —…" at bounding box center [573, 290] width 555 height 62
click at [386, 264] on p "Hi {first_name}, just a friendly reminder We’d love to help with your project —…" at bounding box center [573, 290] width 555 height 62
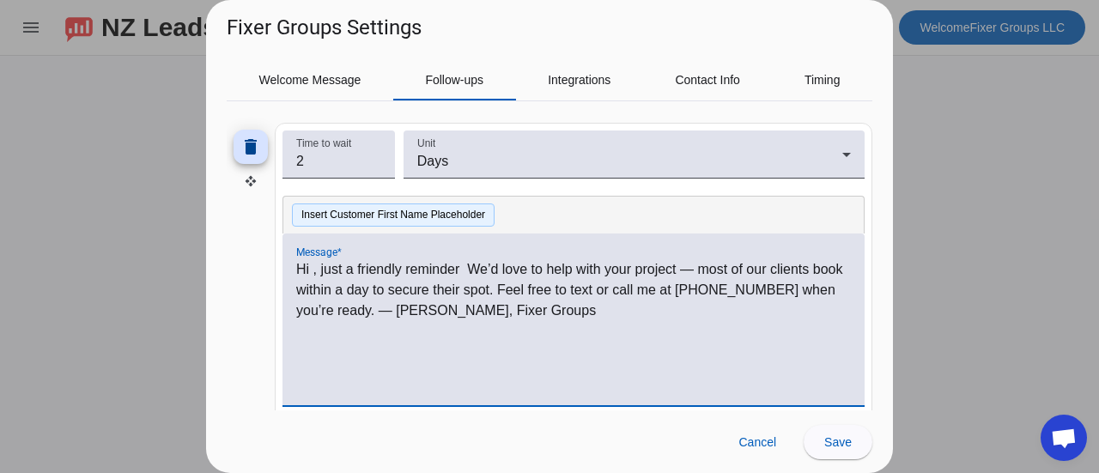
click at [359, 209] on button "Insert Customer First Name Placeholder" at bounding box center [393, 215] width 203 height 24
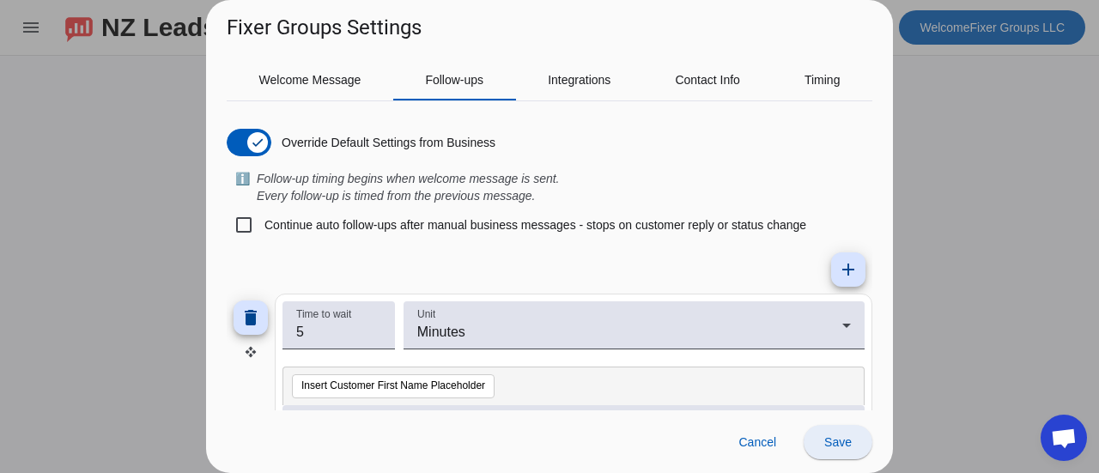
click at [842, 439] on span "Save" at bounding box center [837, 442] width 27 height 14
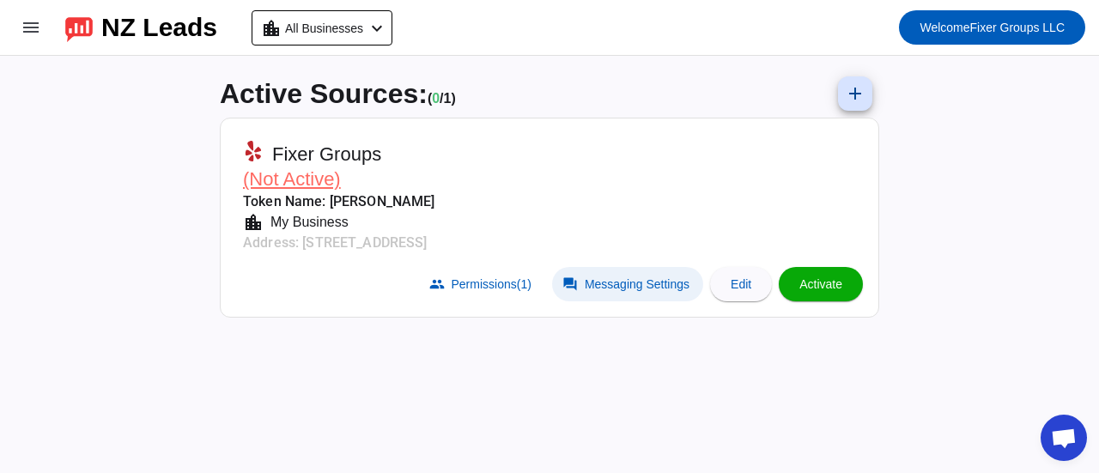
click at [607, 278] on span "Messaging Settings" at bounding box center [637, 284] width 105 height 14
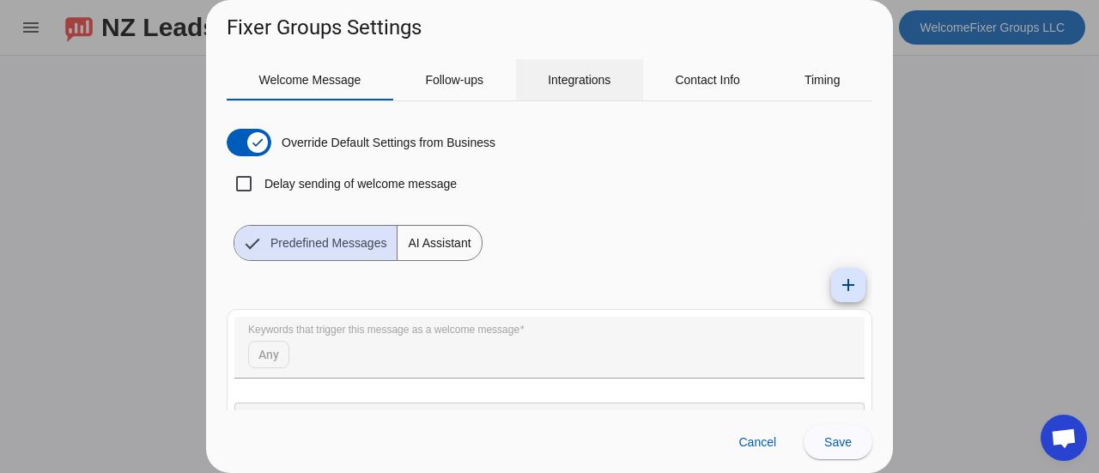
click at [555, 80] on span "Integrations" at bounding box center [579, 80] width 63 height 12
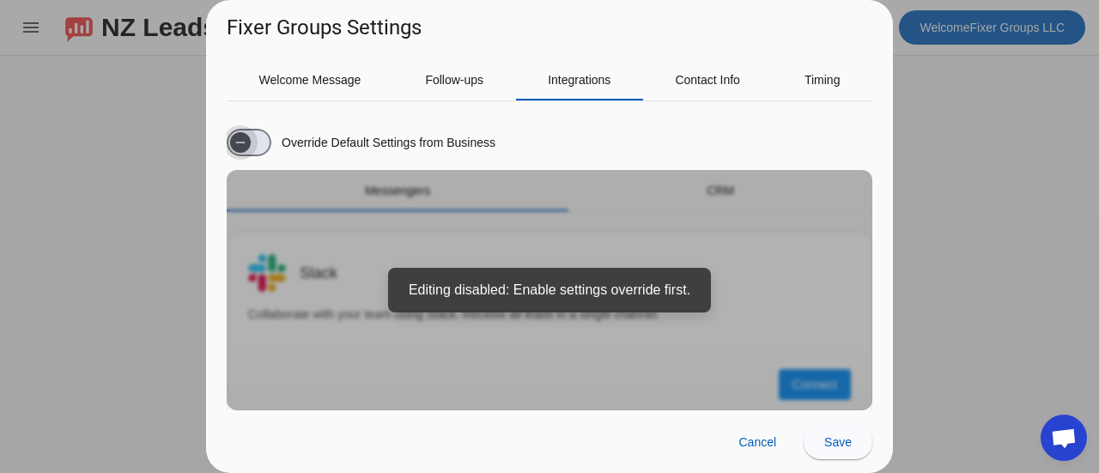
click at [245, 138] on icon "button" at bounding box center [241, 143] width 14 height 14
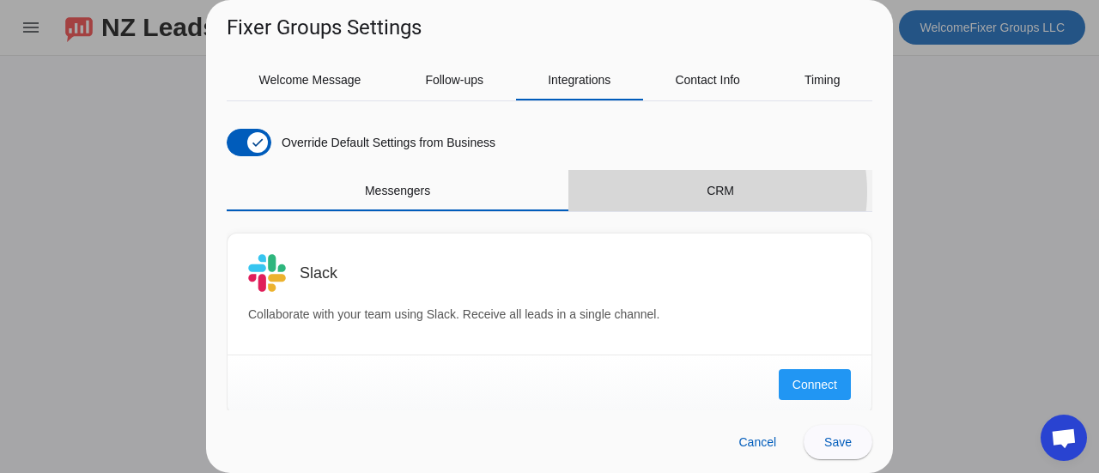
click at [707, 191] on span "CRM" at bounding box center [720, 191] width 27 height 12
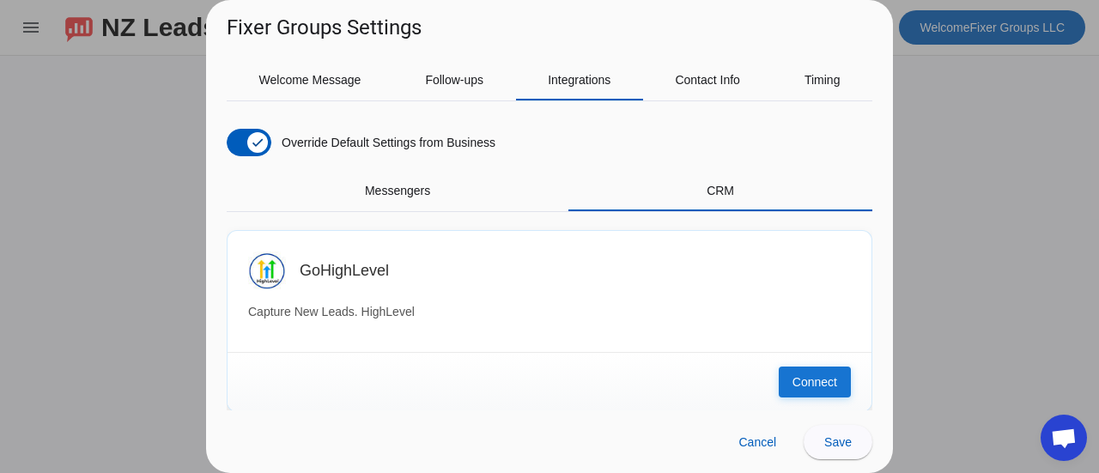
click at [805, 381] on span "Connect" at bounding box center [814, 381] width 45 height 17
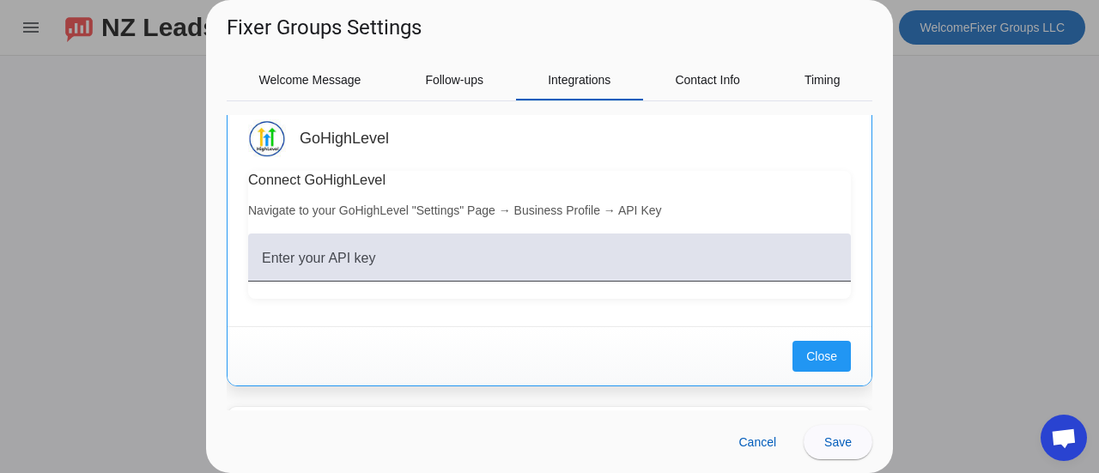
scroll to position [176, 0]
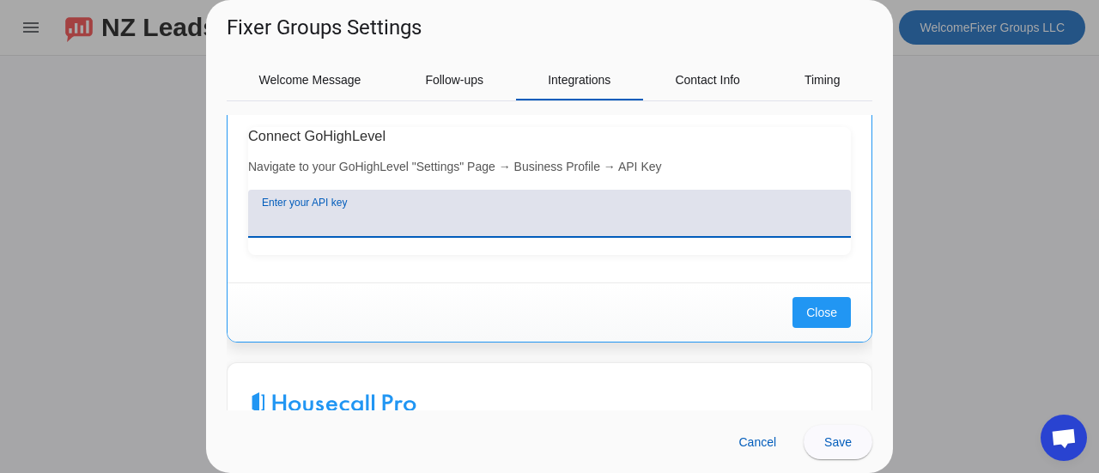
click at [538, 221] on input "Enter your API key" at bounding box center [549, 220] width 575 height 21
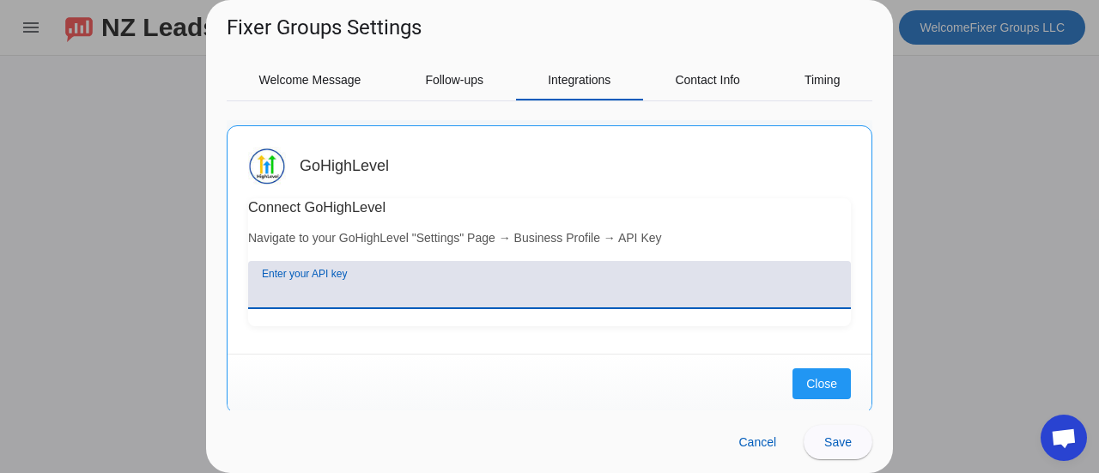
scroll to position [106, 0]
